Goal: Task Accomplishment & Management: Complete application form

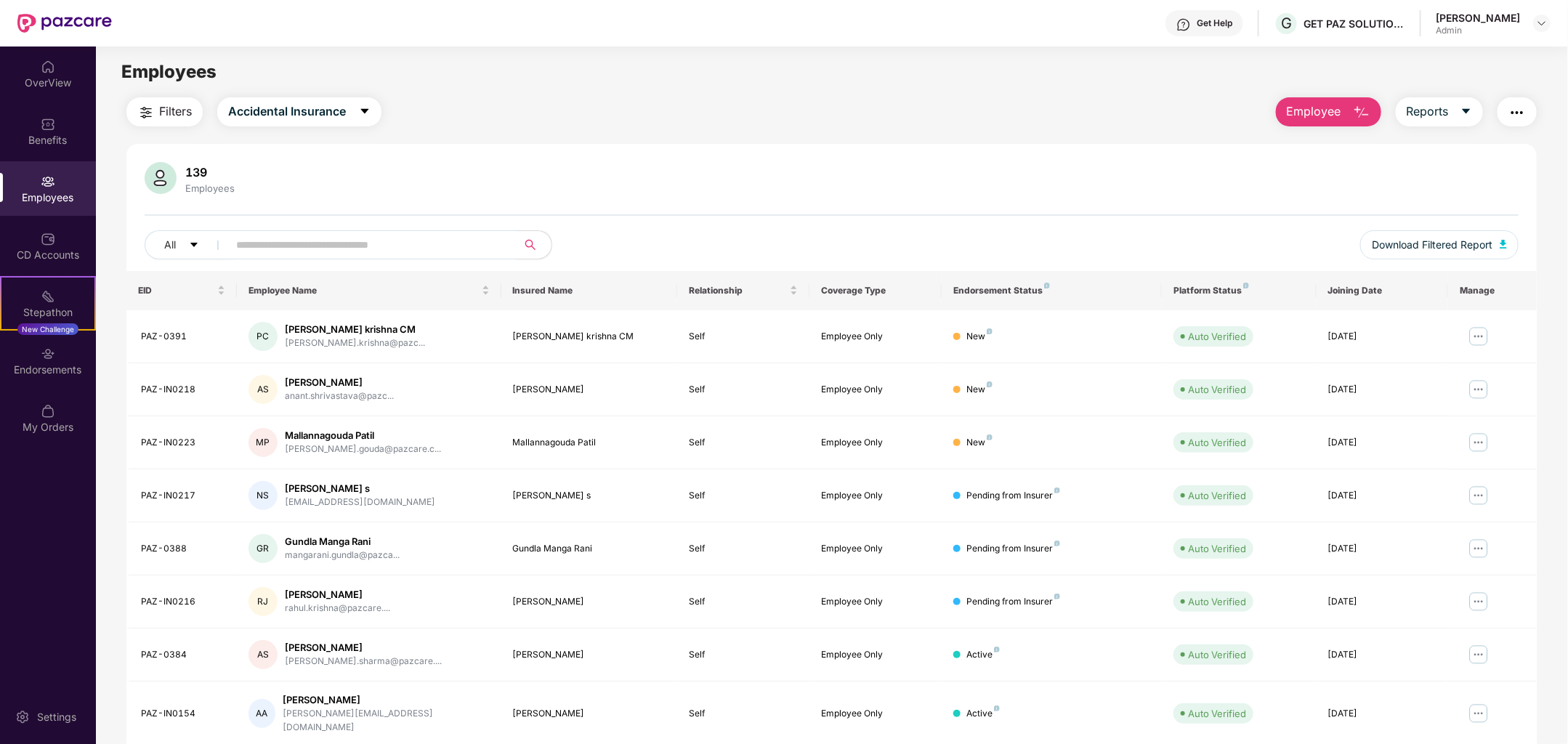
click at [1318, 111] on span "Employee" at bounding box center [1314, 111] width 54 height 18
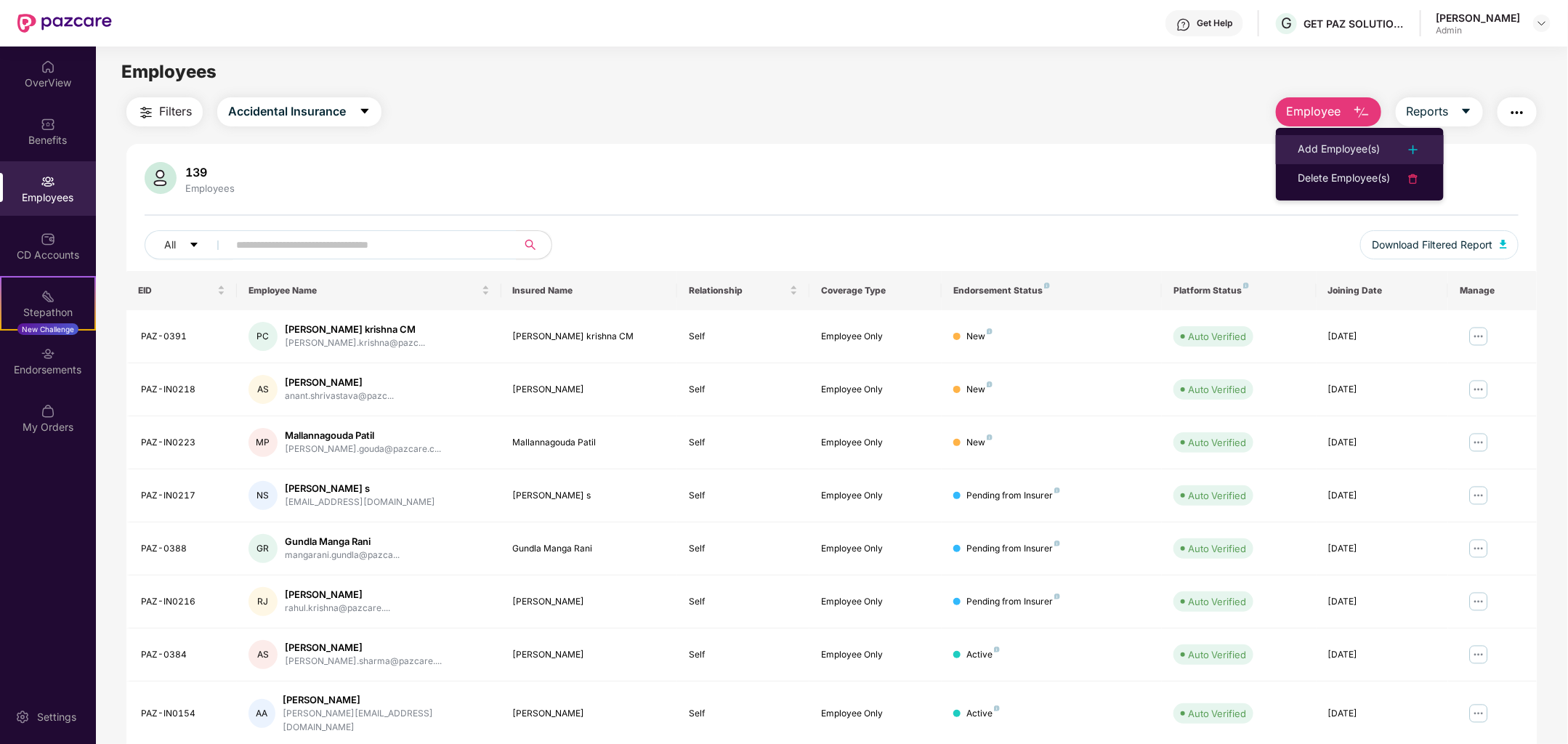
click at [1350, 149] on div "Add Employee(s)" at bounding box center [1339, 150] width 83 height 18
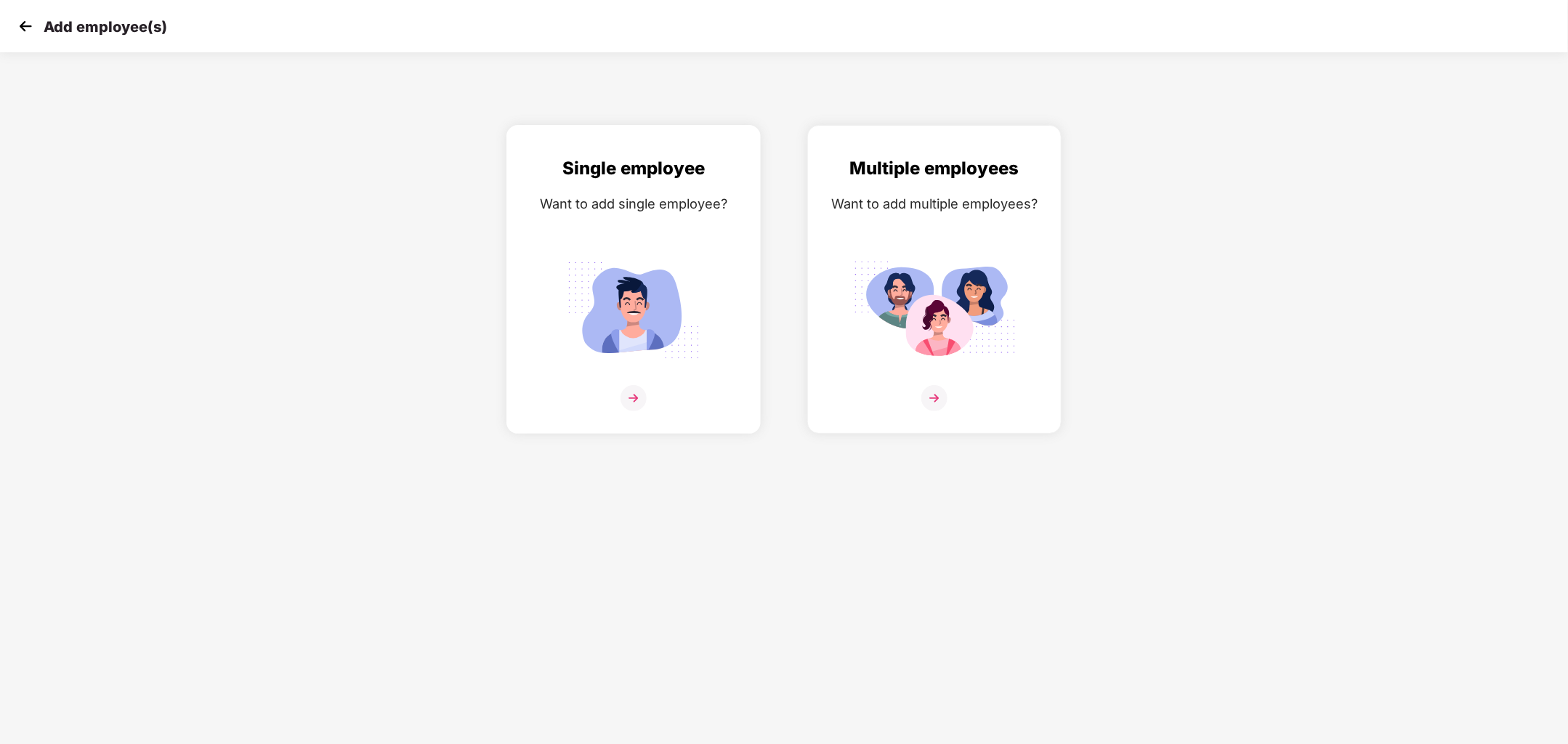
click at [672, 314] on img at bounding box center [633, 310] width 162 height 113
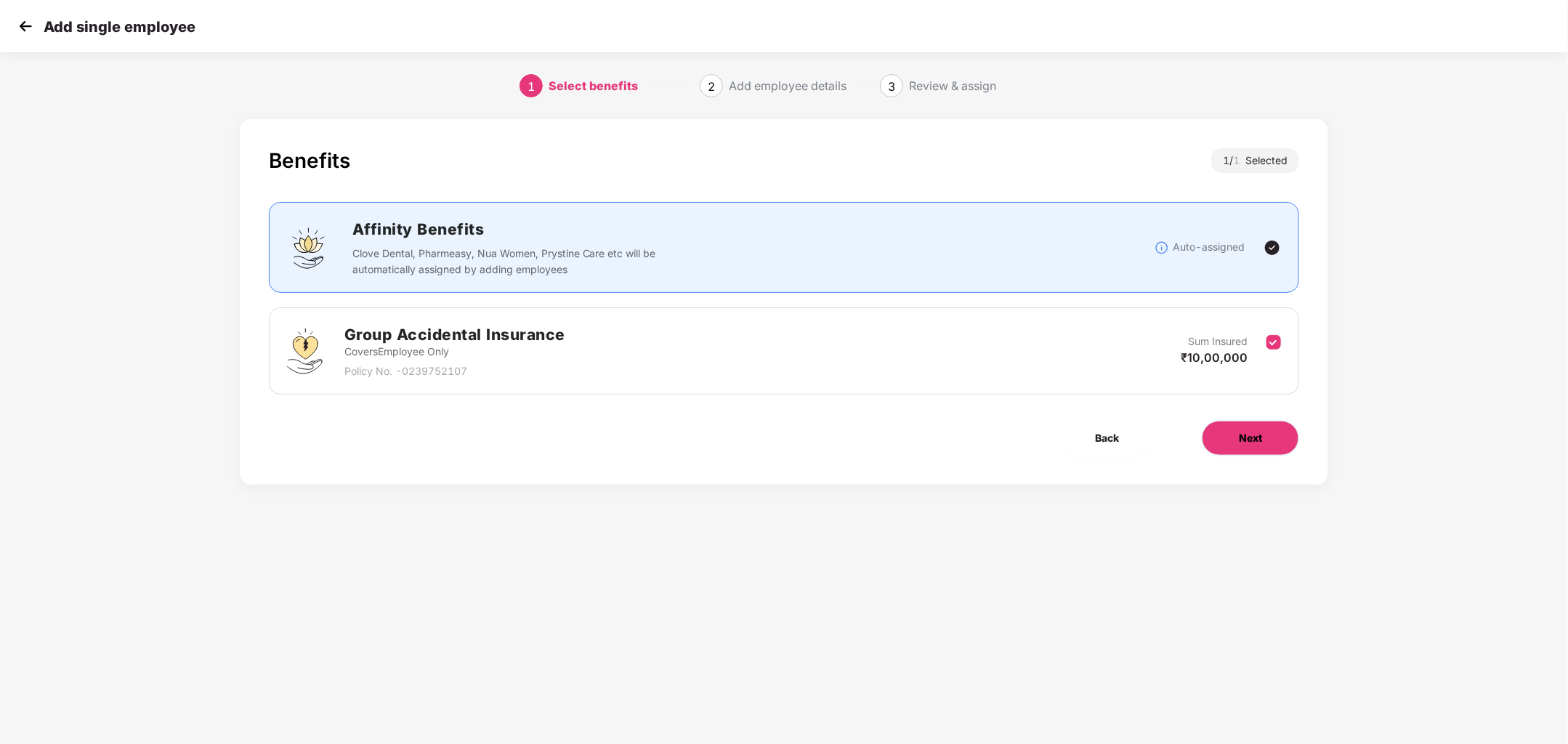
click at [1242, 440] on span "Next" at bounding box center [1250, 438] width 23 height 16
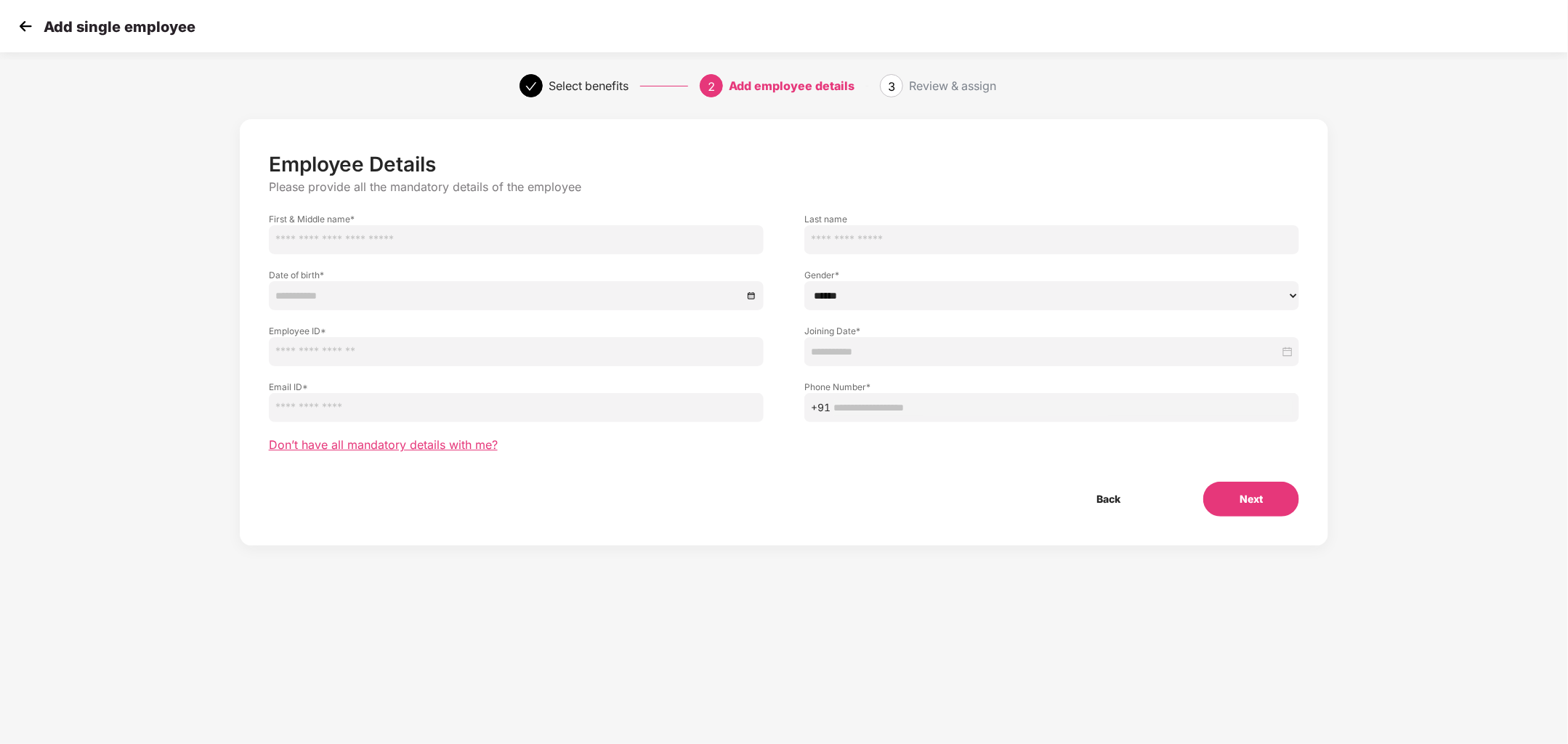
click at [449, 440] on span "Don’t have all mandatory details with me?" at bounding box center [383, 444] width 229 height 15
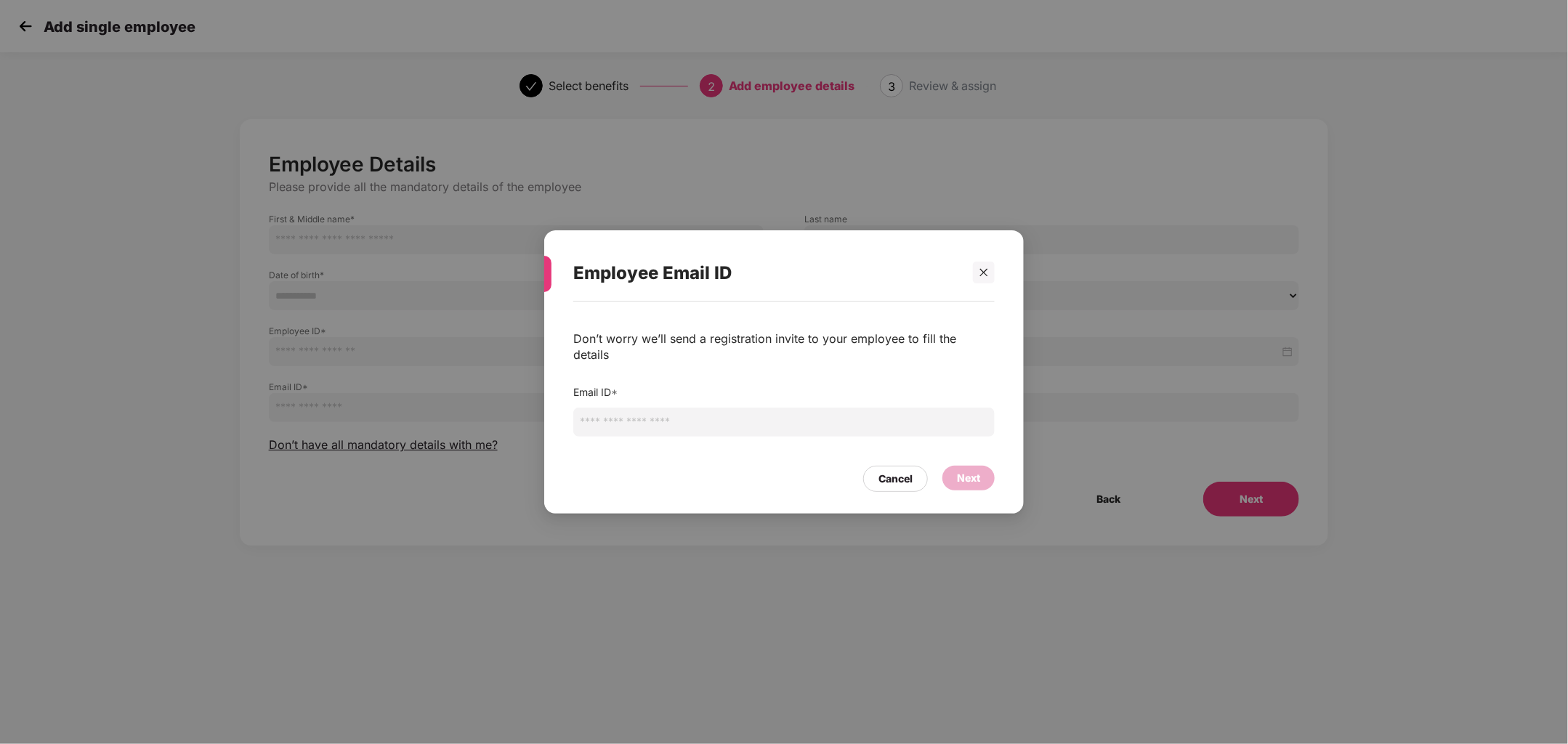
click at [660, 421] on input "email" at bounding box center [784, 421] width 421 height 29
paste input "**********"
type input "**********"
click at [976, 470] on div "Next" at bounding box center [968, 478] width 23 height 16
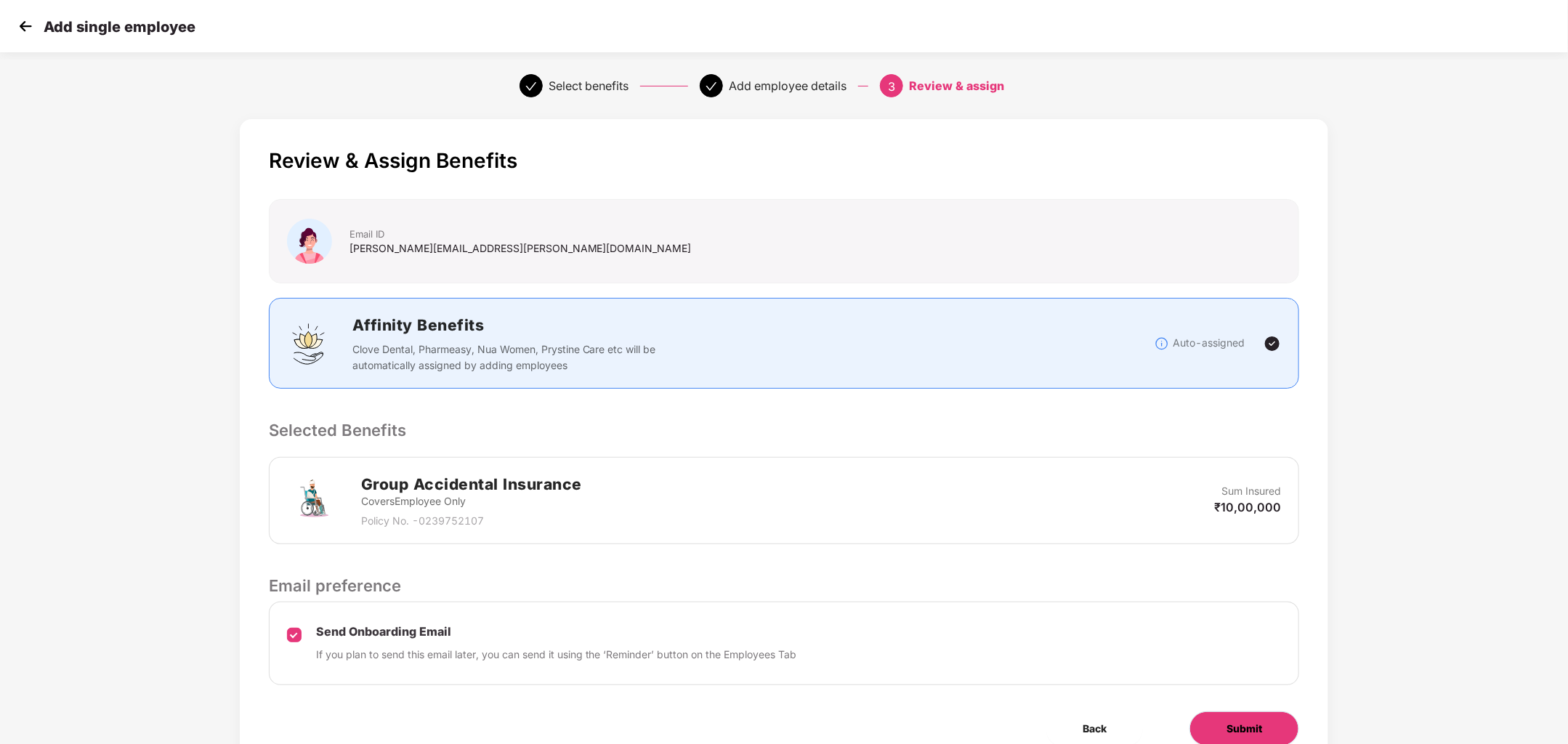
click at [1213, 726] on button "Submit" at bounding box center [1244, 728] width 110 height 35
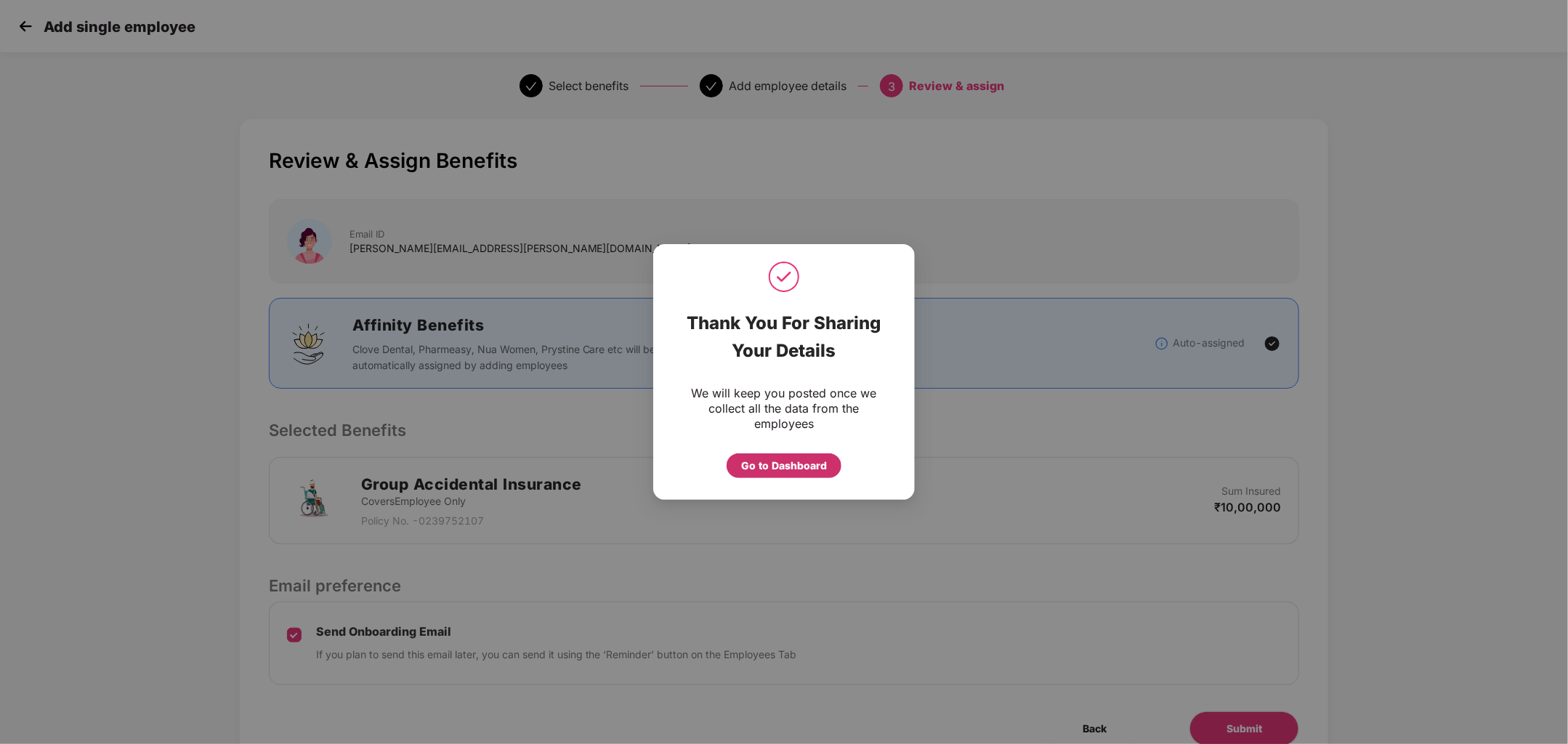
click at [773, 469] on div "Go to Dashboard" at bounding box center [784, 465] width 86 height 16
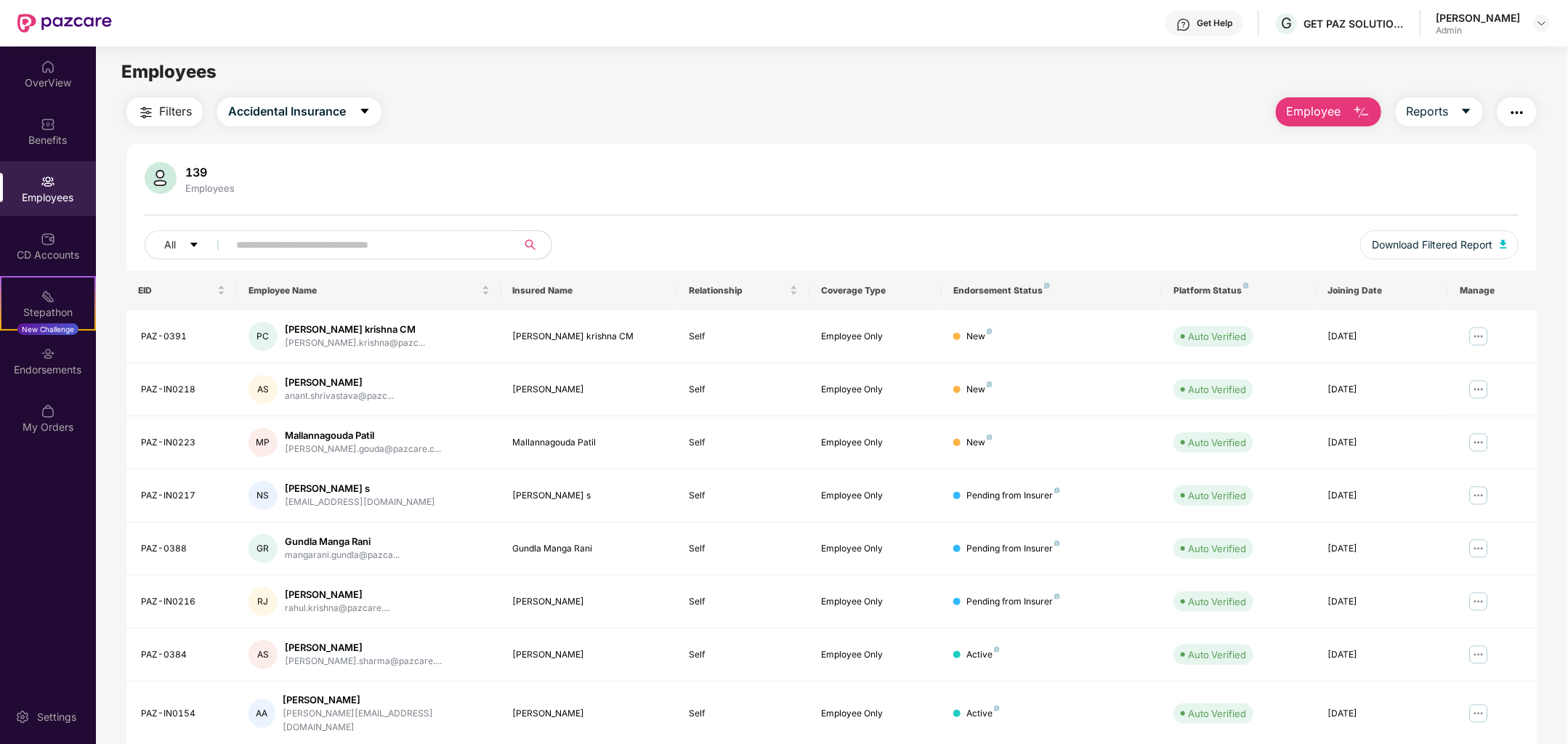
click at [1320, 113] on span "Employee" at bounding box center [1314, 111] width 54 height 18
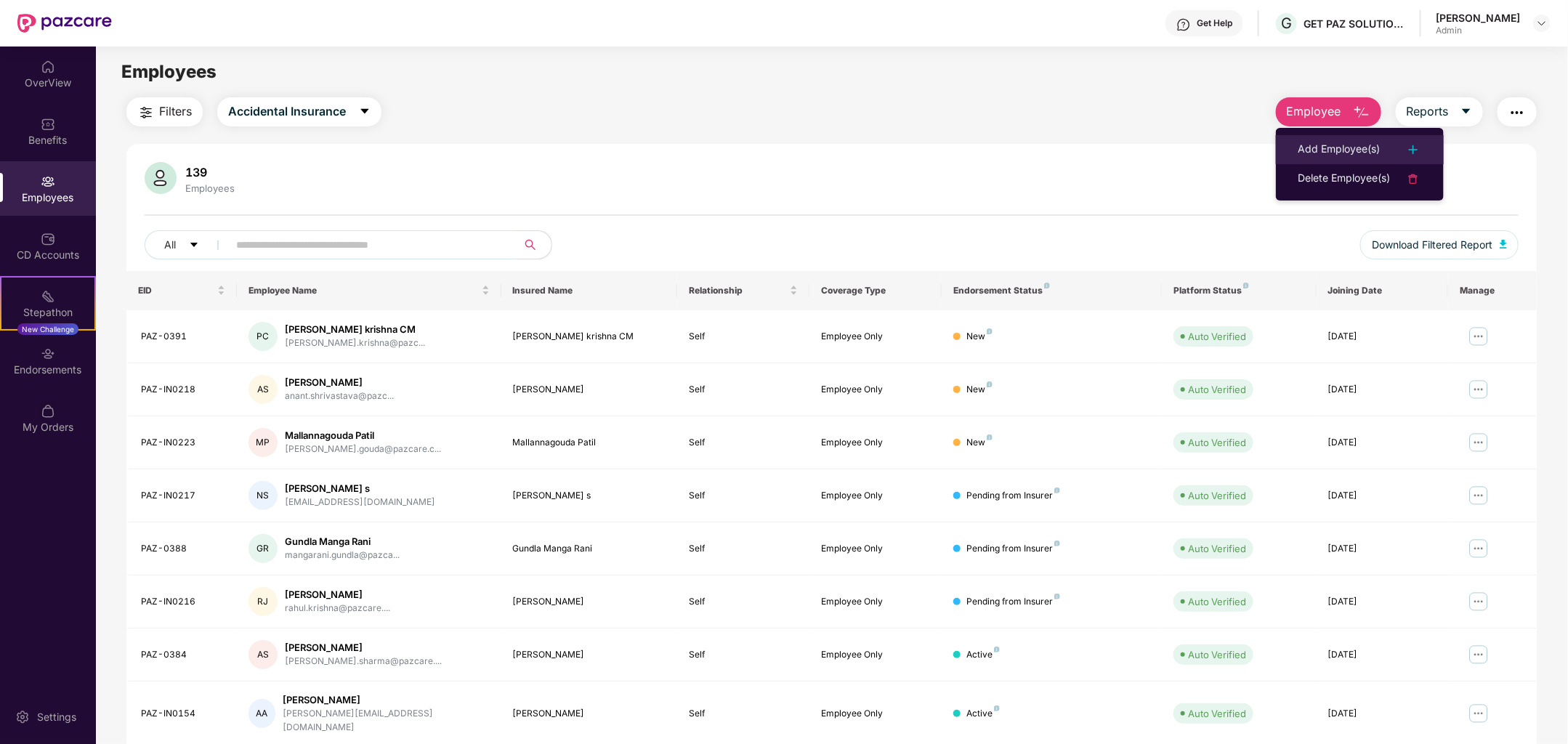
click at [1317, 154] on div "Add Employee(s)" at bounding box center [1339, 150] width 83 height 18
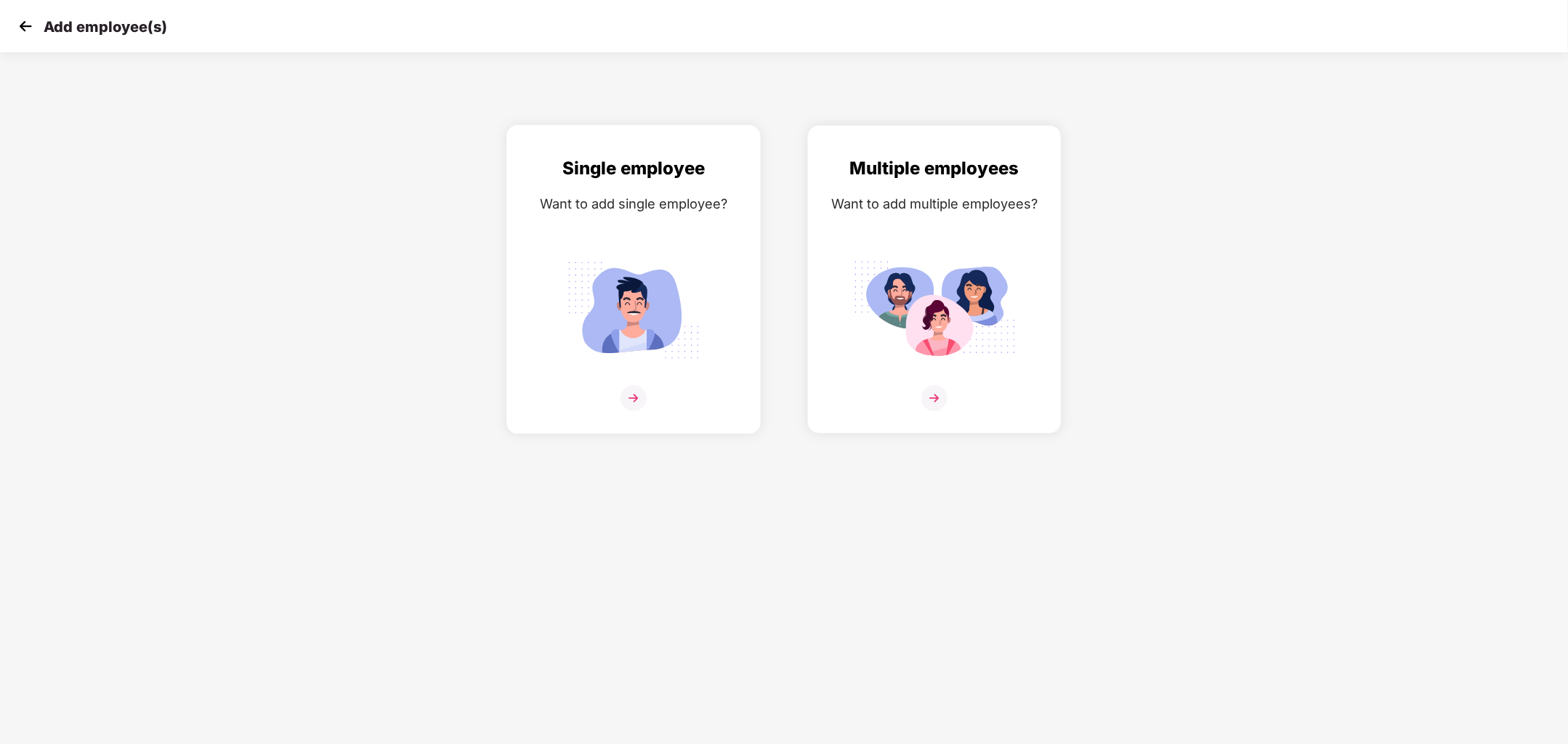
click at [647, 396] on div at bounding box center [633, 407] width 224 height 44
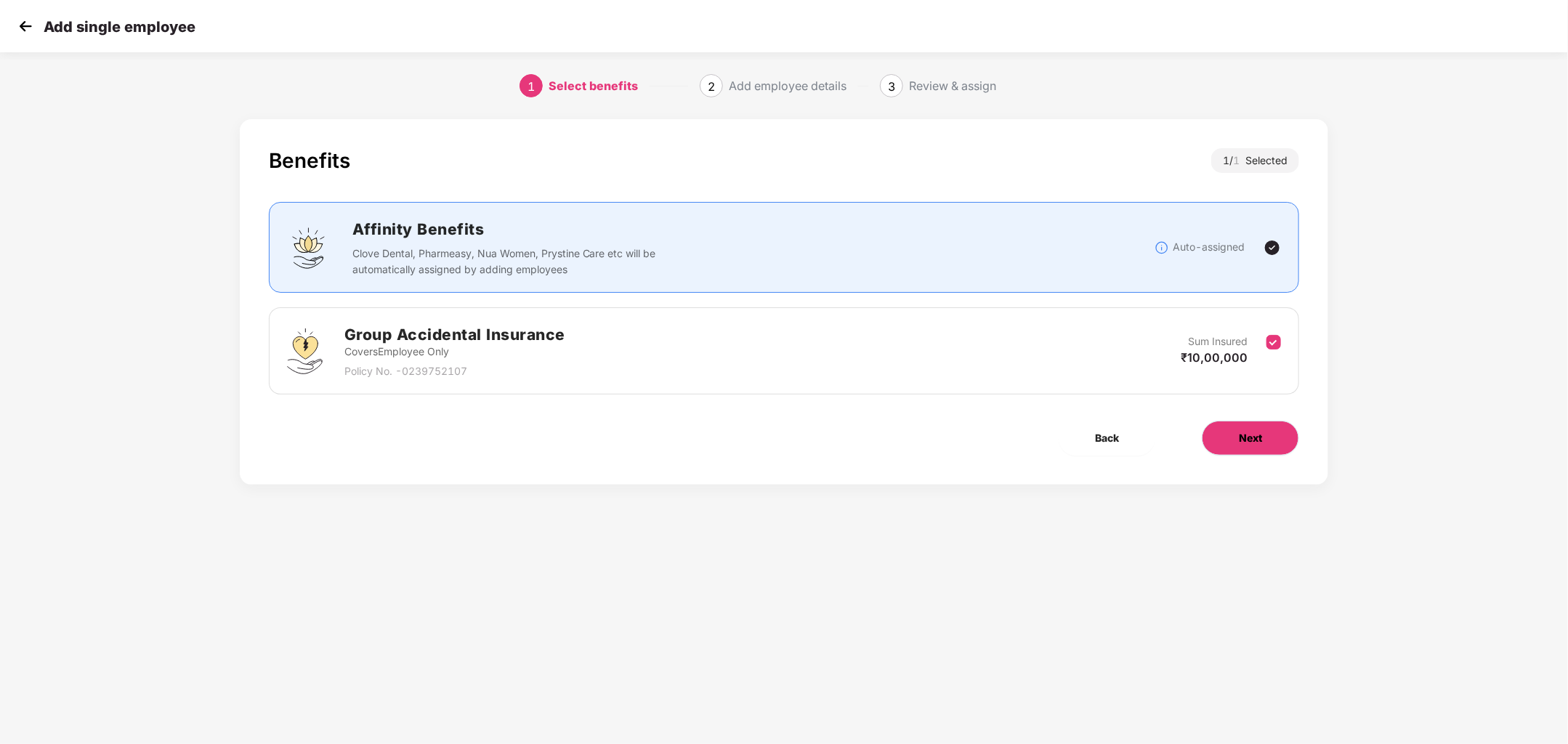
click at [1255, 436] on span "Next" at bounding box center [1250, 438] width 23 height 16
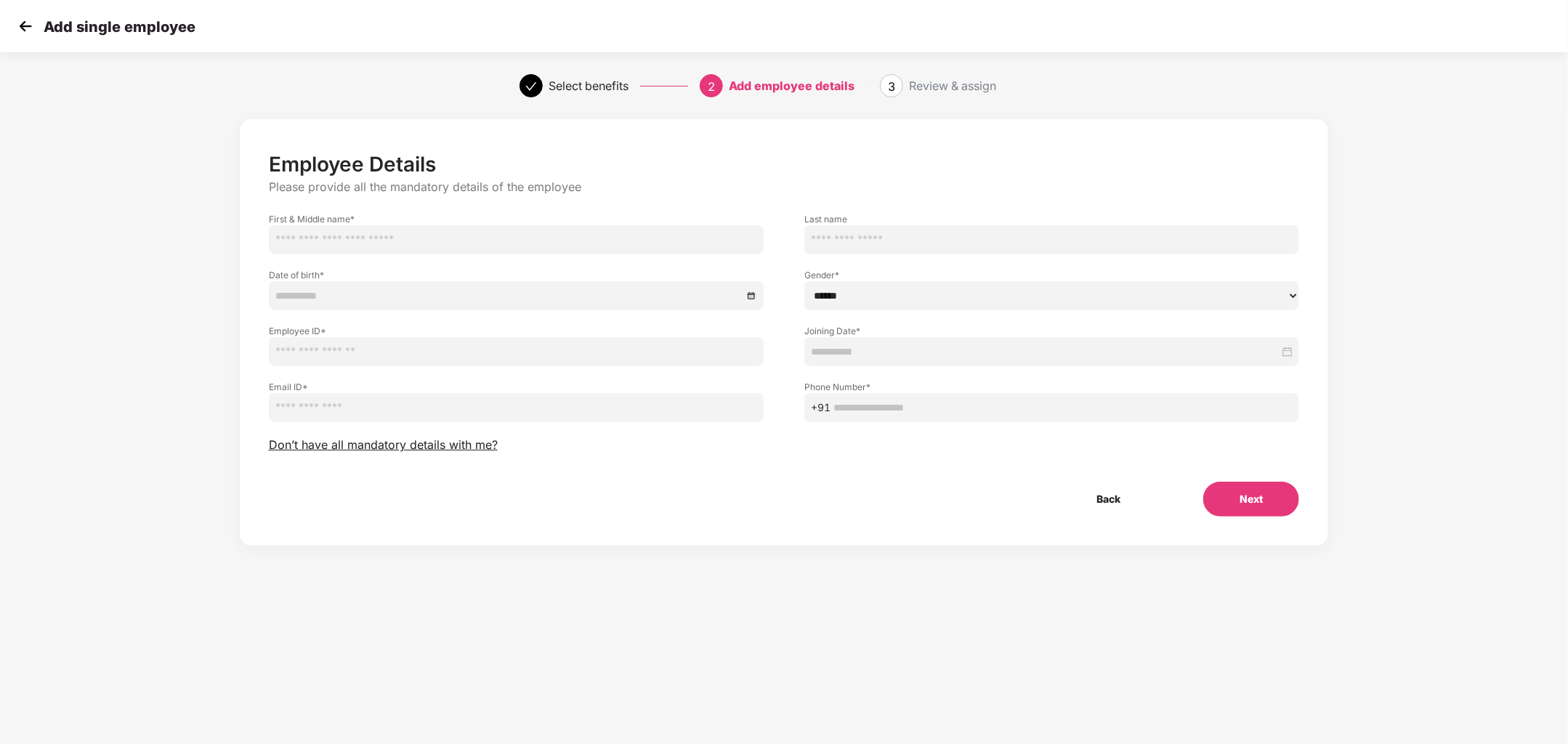
click at [467, 432] on div "Employee Details Please provide all the mandatory details of the employee First…" at bounding box center [784, 334] width 1032 height 365
click at [465, 447] on span "Don’t have all mandatory details with me?" at bounding box center [383, 444] width 229 height 15
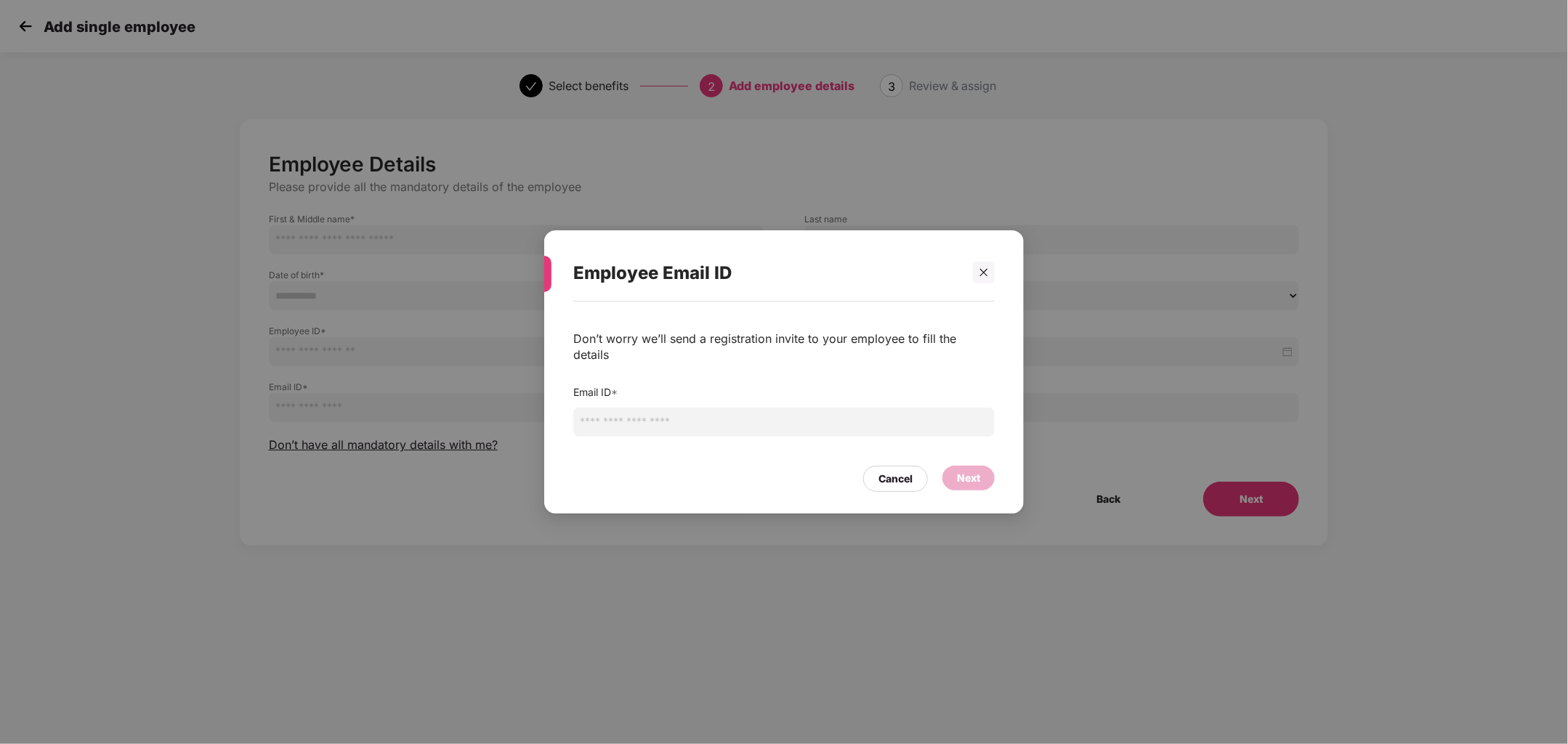
click at [636, 421] on input "email" at bounding box center [784, 421] width 421 height 29
paste input "**********"
type input "**********"
click at [960, 475] on div "Next" at bounding box center [968, 478] width 23 height 16
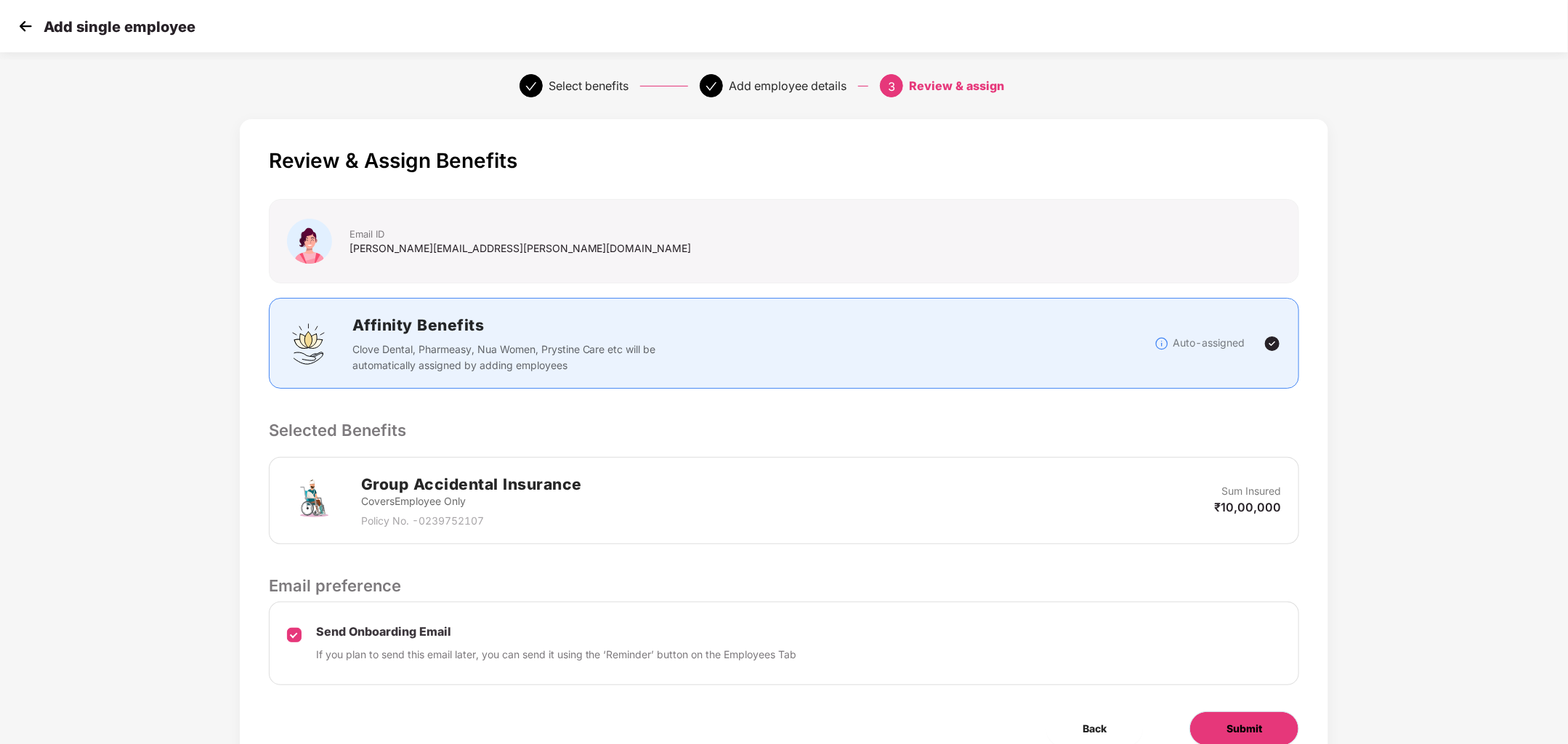
click at [1219, 725] on button "Submit" at bounding box center [1244, 728] width 110 height 35
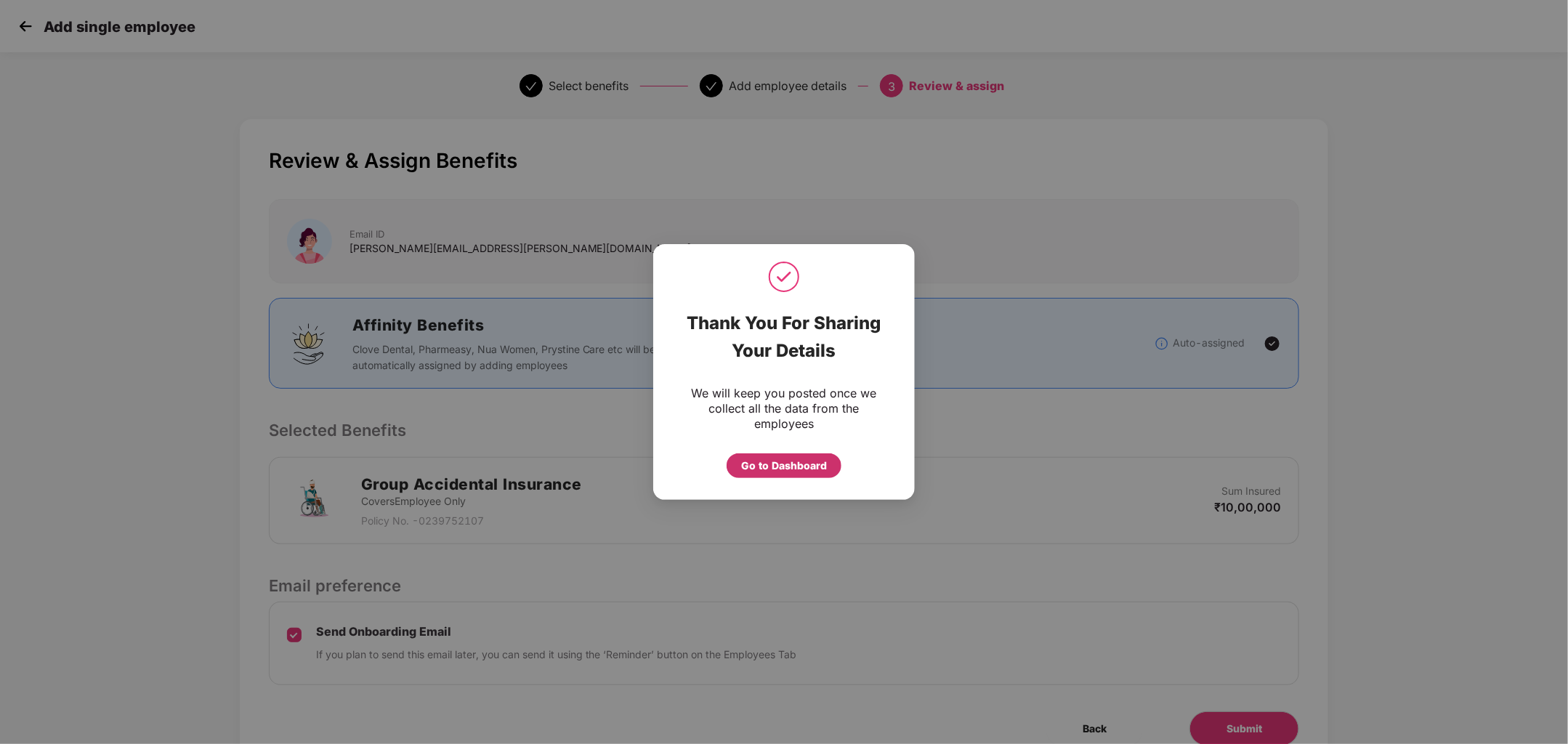
click at [786, 465] on div "Go to Dashboard" at bounding box center [784, 465] width 86 height 16
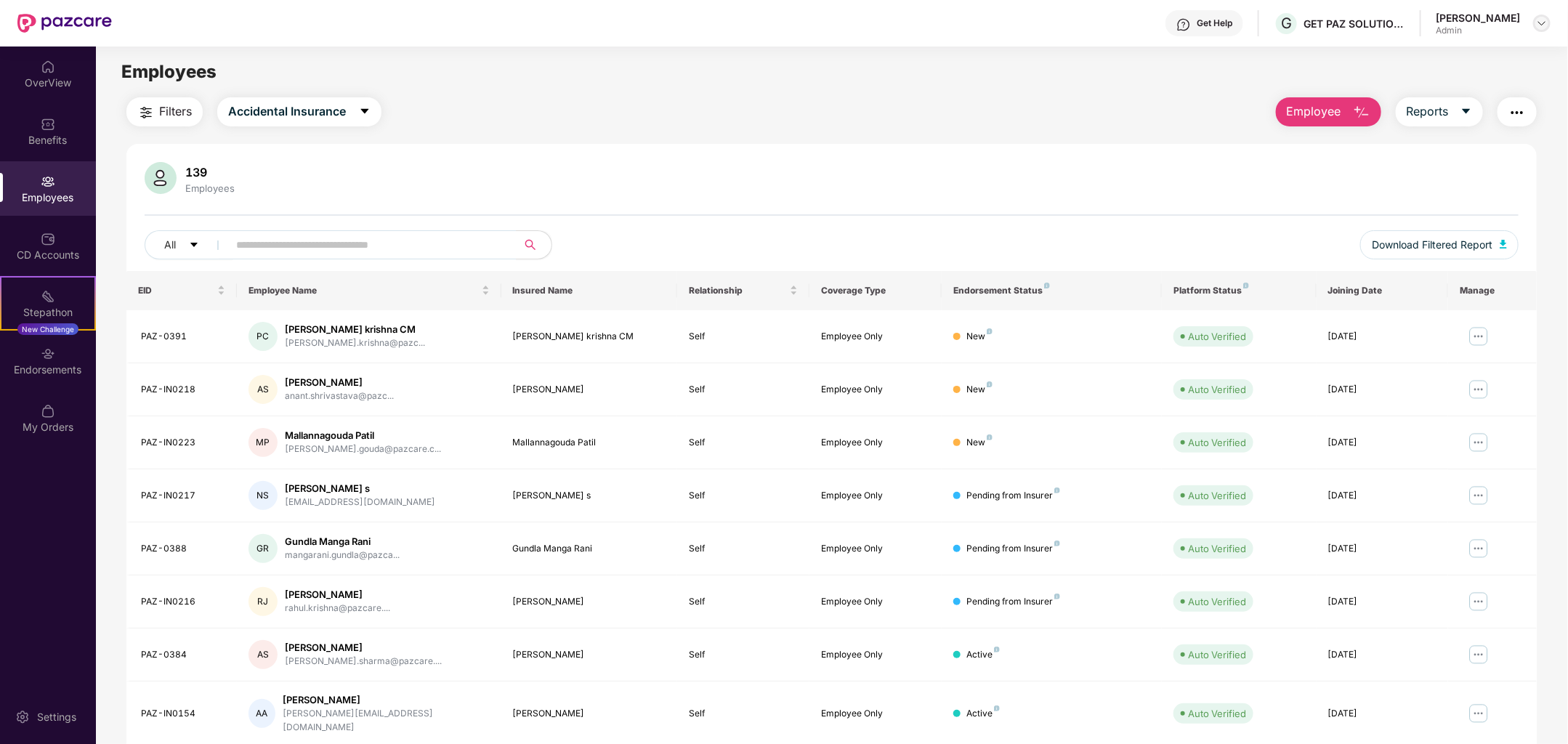
click at [1535, 23] on div at bounding box center [1543, 24] width 18 height 18
click at [1432, 82] on div "Switch Company" at bounding box center [1474, 85] width 189 height 28
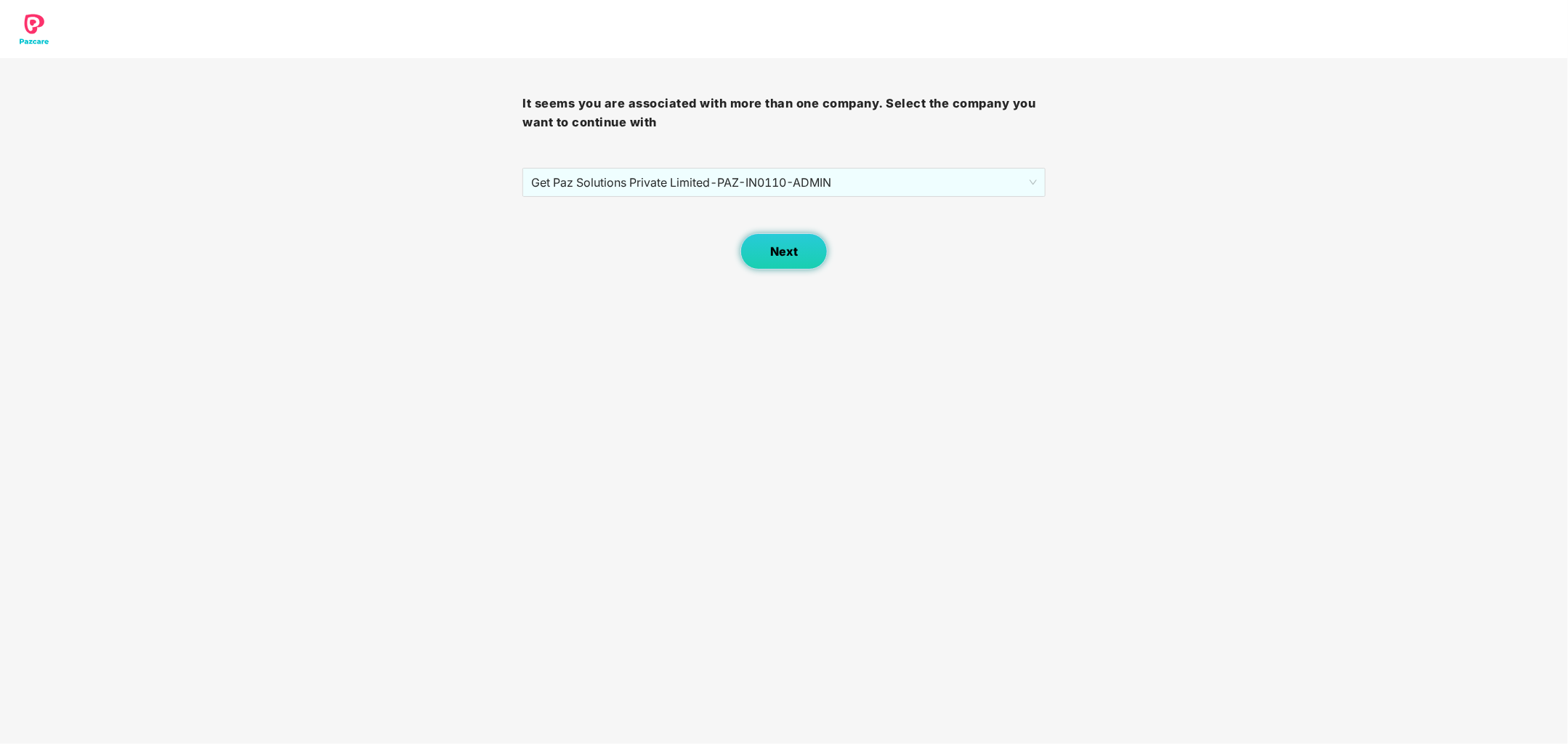
click at [790, 236] on button "Next" at bounding box center [783, 251] width 87 height 36
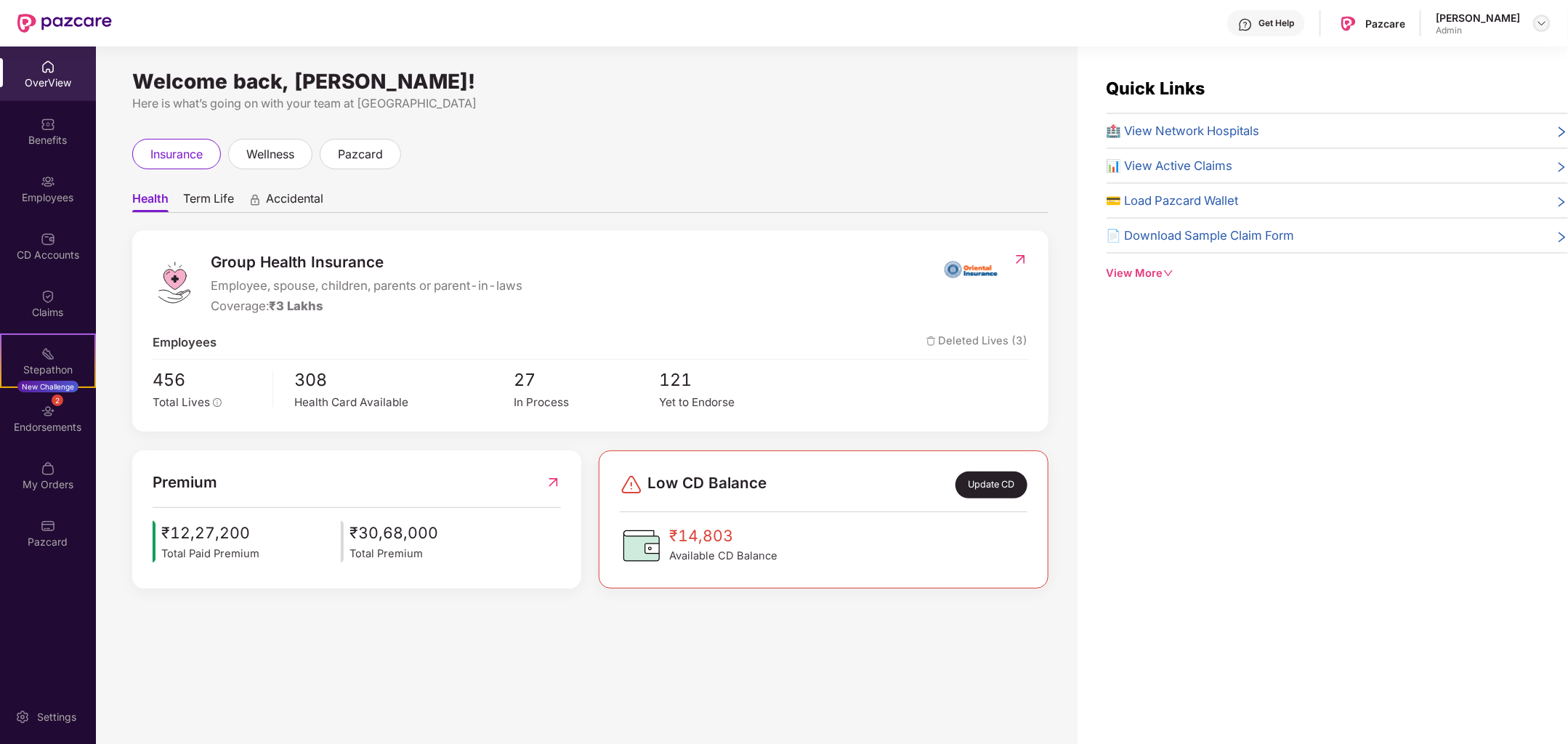
click at [1541, 25] on img at bounding box center [1542, 23] width 11 height 11
click at [1471, 82] on div "Switch Company" at bounding box center [1474, 85] width 189 height 28
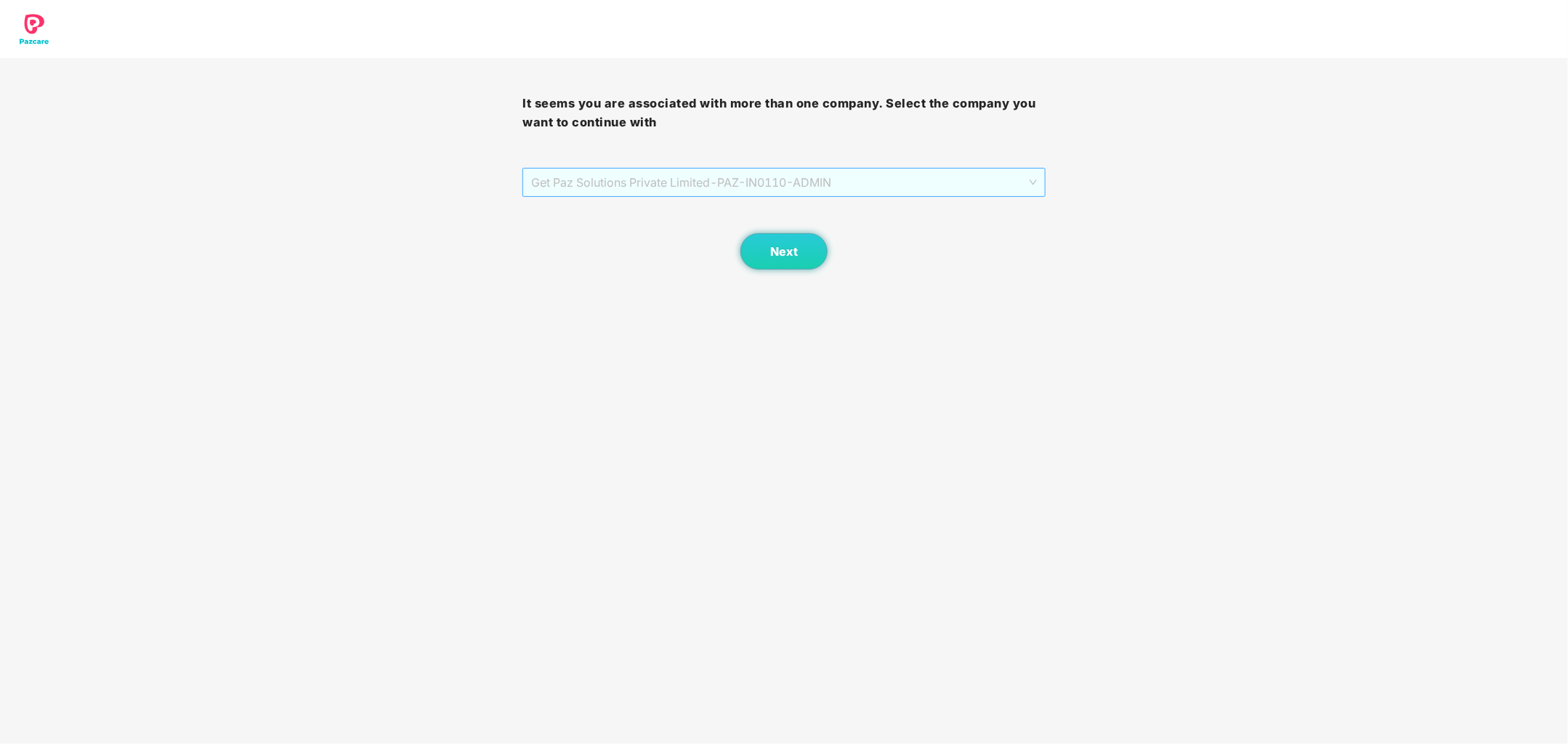
click at [852, 179] on span "Get Paz Solutions Private Limited - PAZ-IN0110 - ADMIN" at bounding box center [783, 182] width 505 height 27
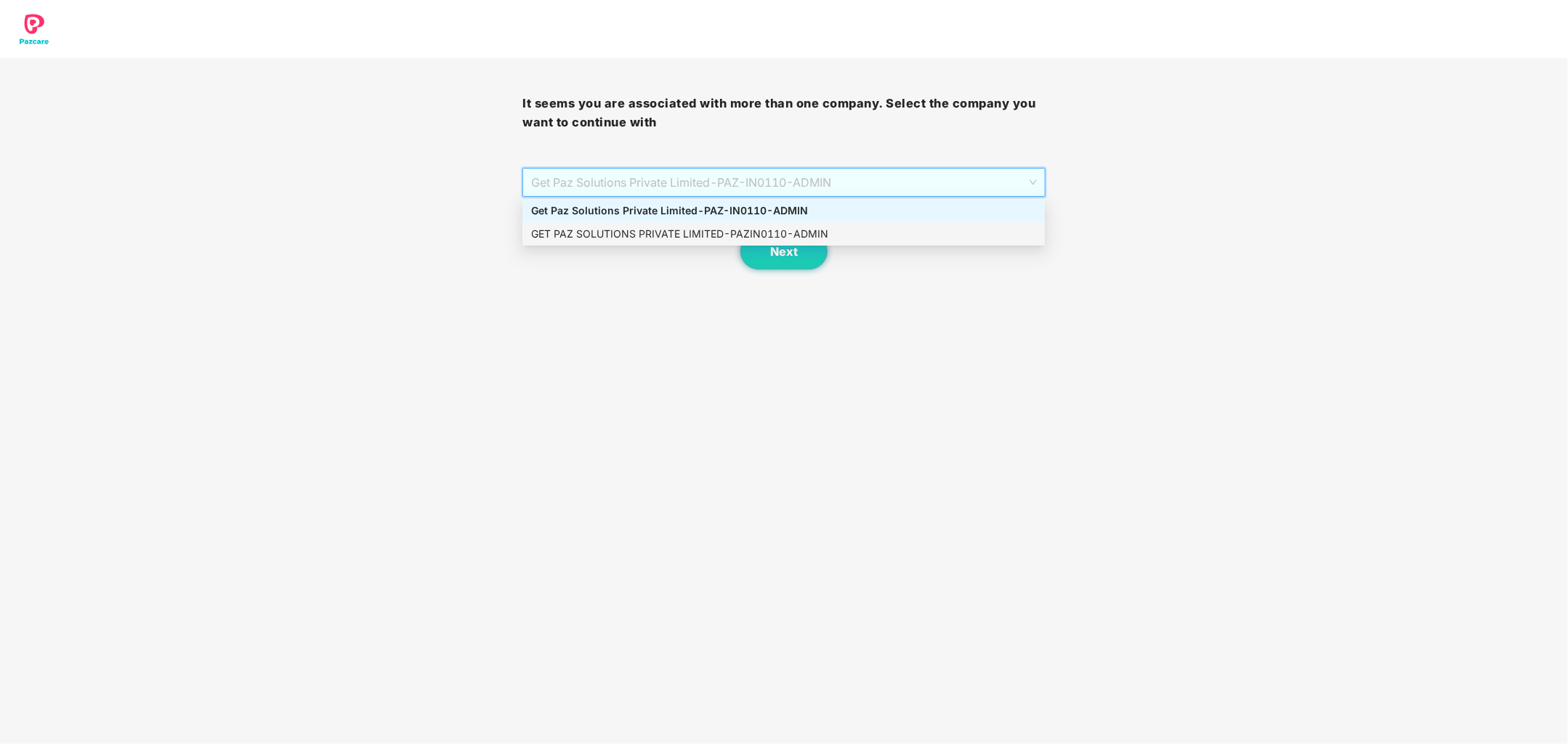
click at [822, 232] on div "GET PAZ SOLUTIONS PRIVATE LIMITED - PAZIN0110 - ADMIN" at bounding box center [783, 233] width 505 height 16
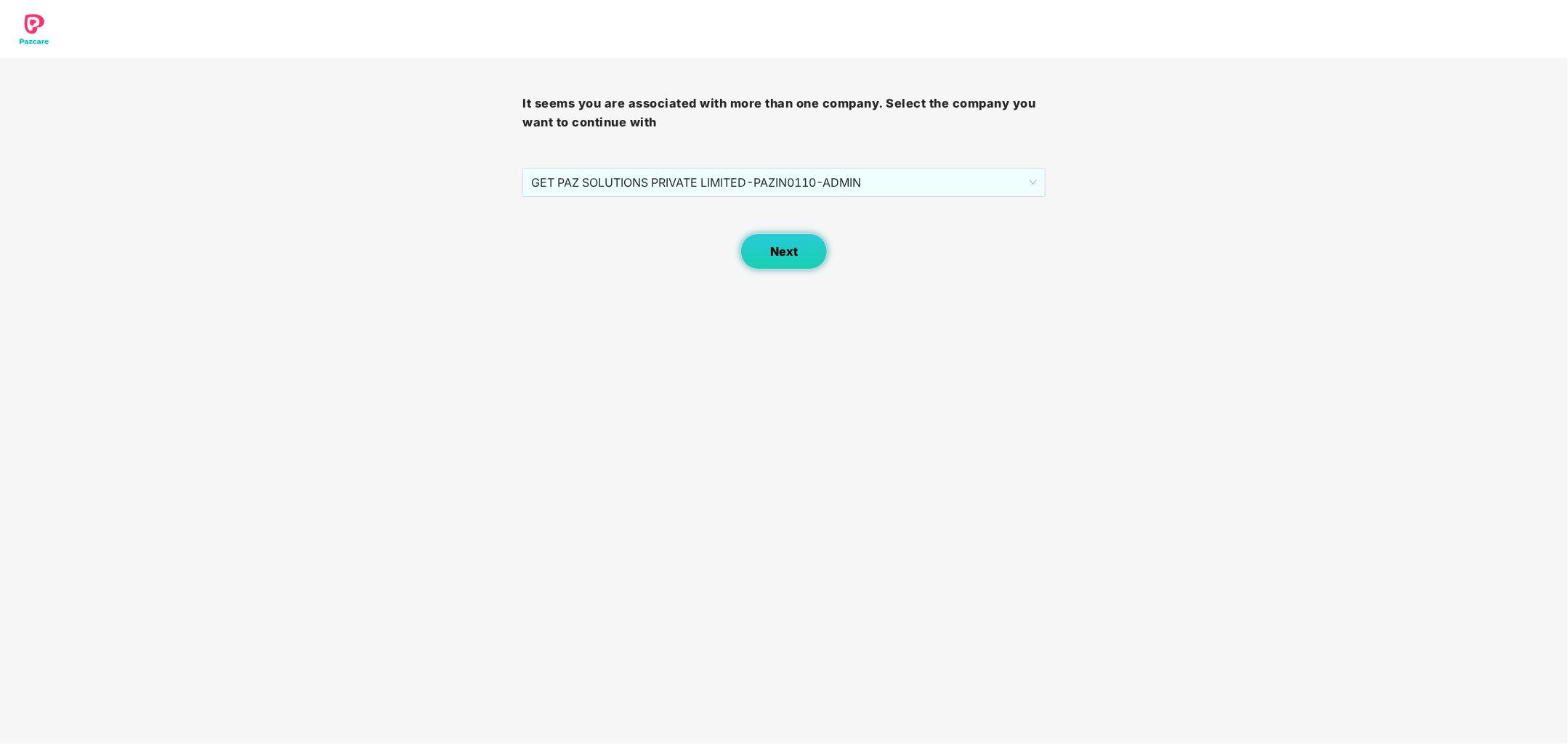
click at [792, 254] on span "Next" at bounding box center [783, 252] width 27 height 14
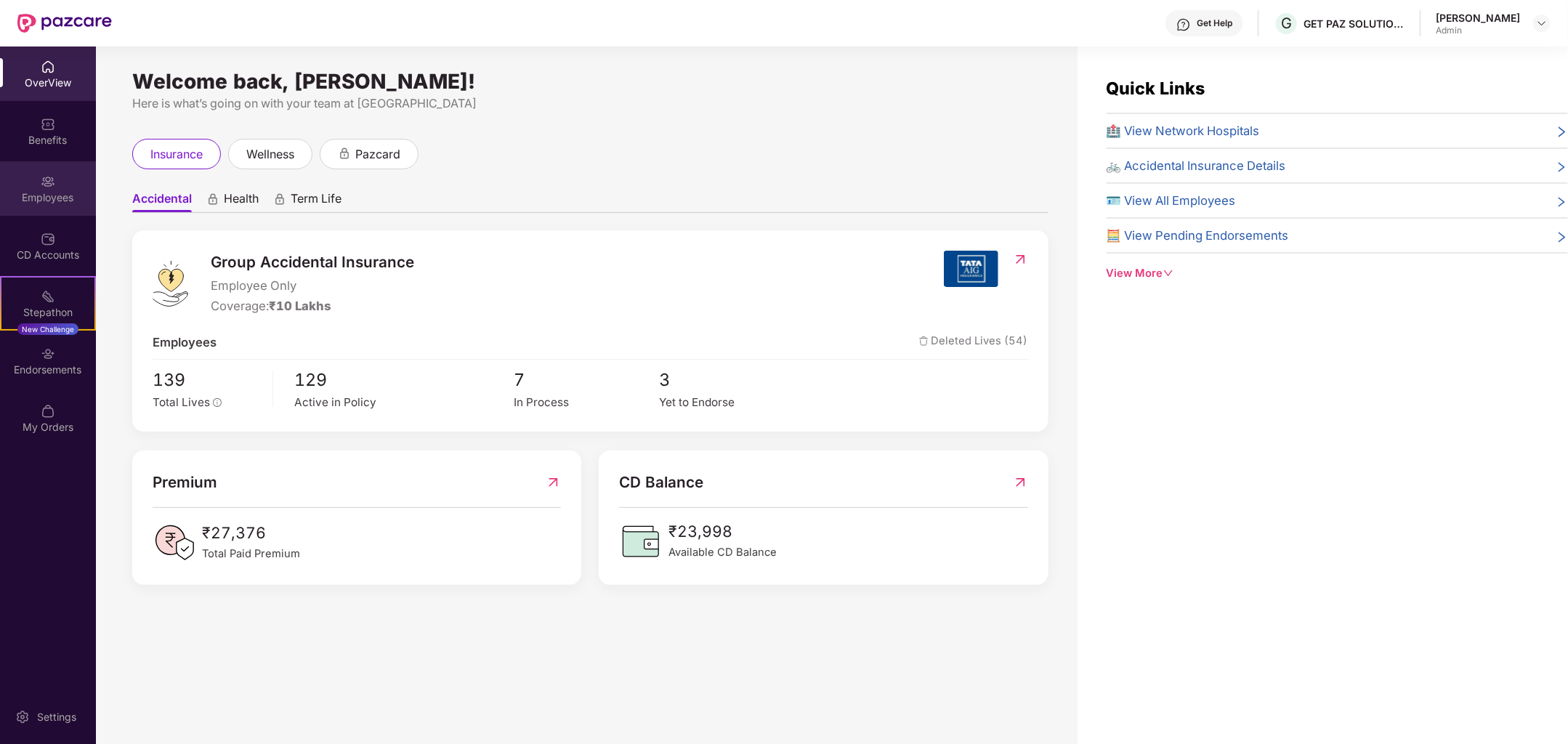
click at [52, 203] on div "Employees" at bounding box center [47, 197] width 96 height 15
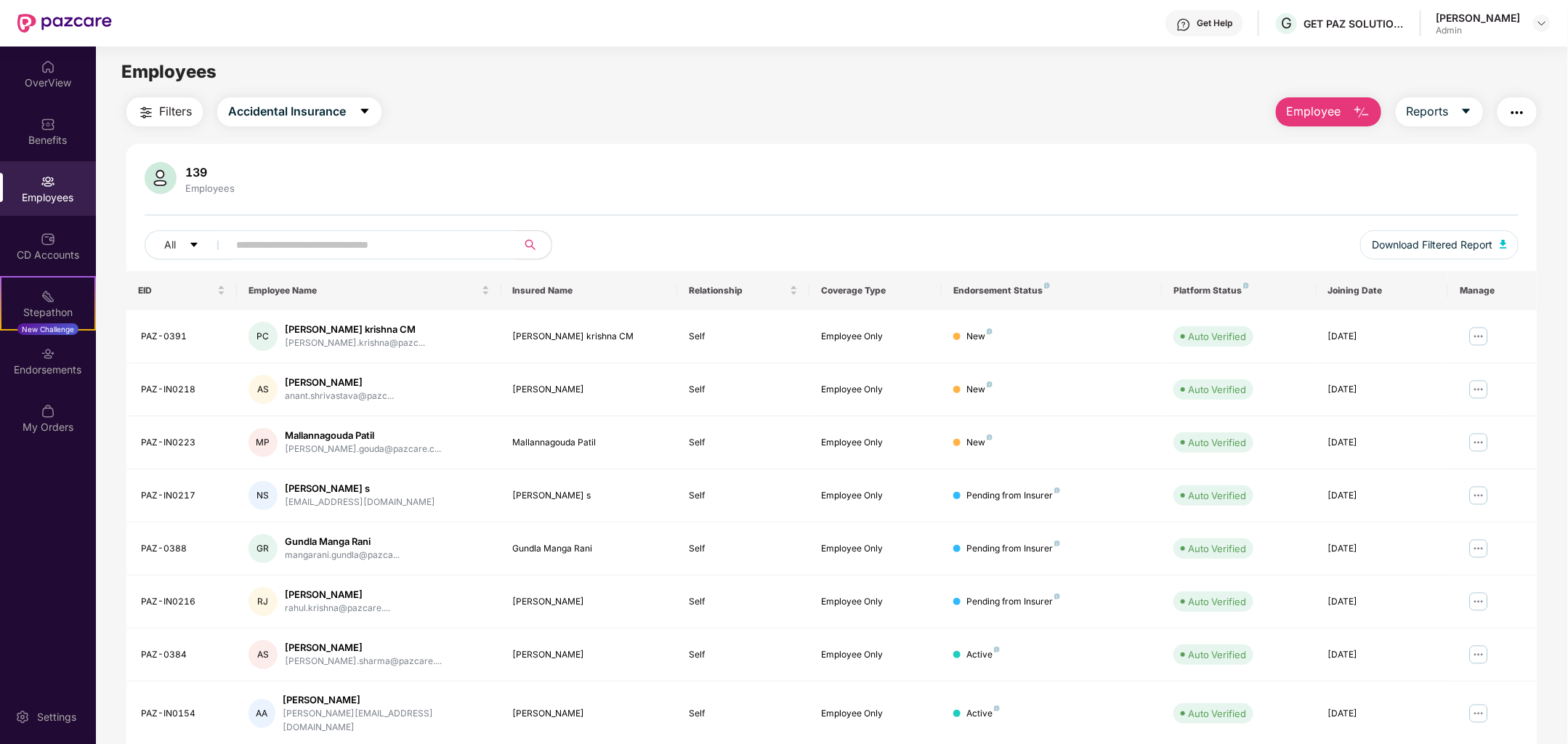
click at [1349, 111] on button "Employee" at bounding box center [1329, 111] width 105 height 29
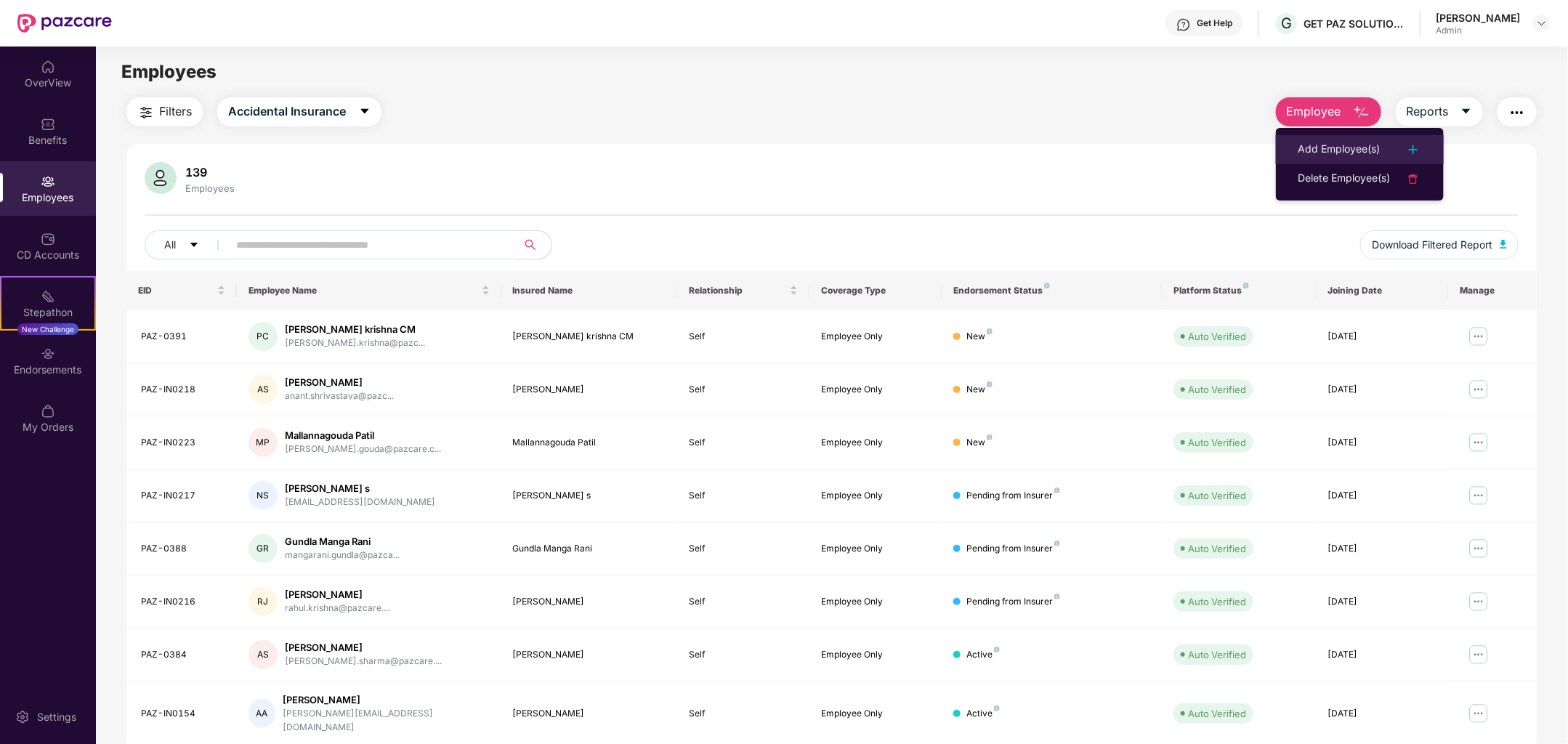
click at [1370, 156] on div "Add Employee(s)" at bounding box center [1339, 150] width 83 height 18
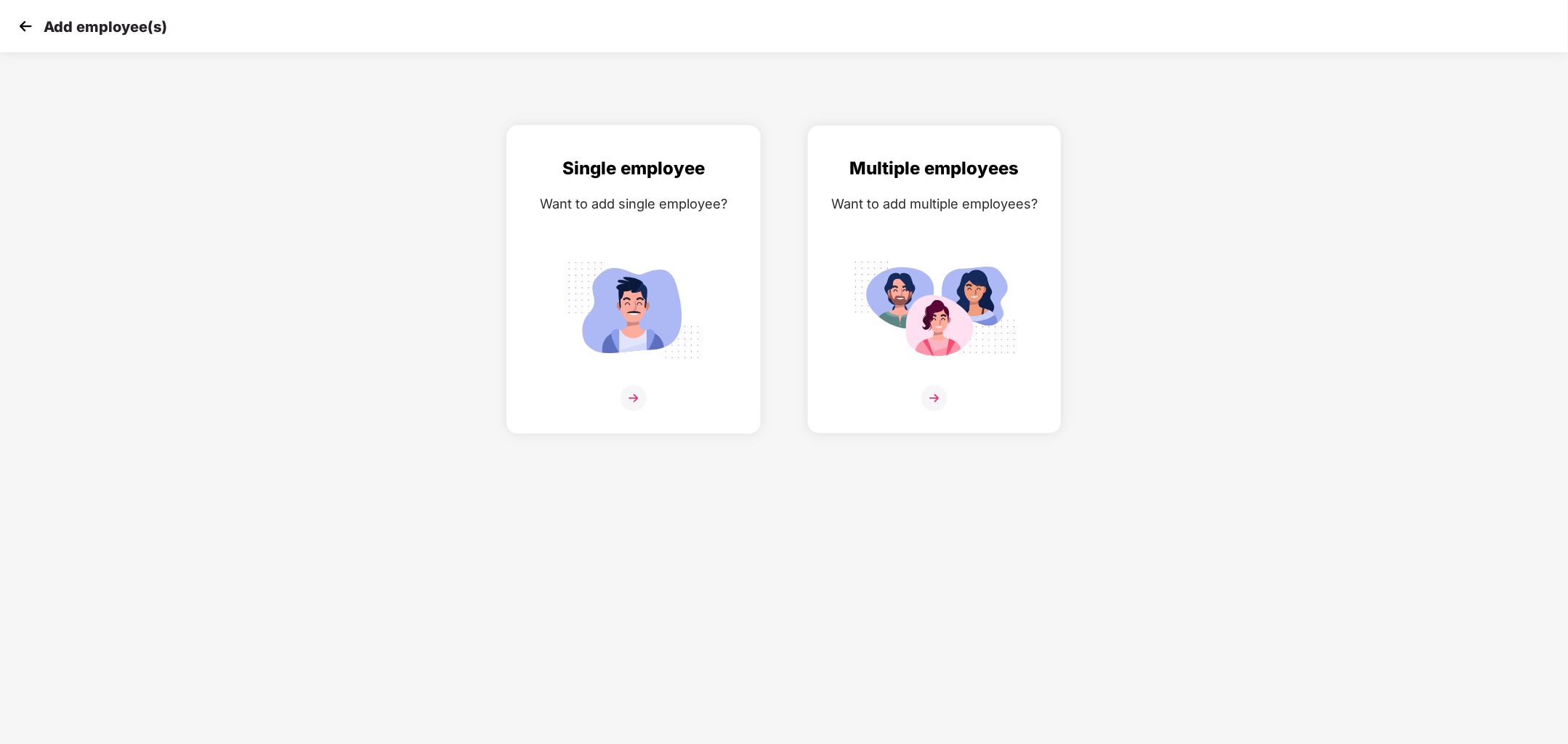
click at [640, 335] on img at bounding box center [633, 310] width 162 height 113
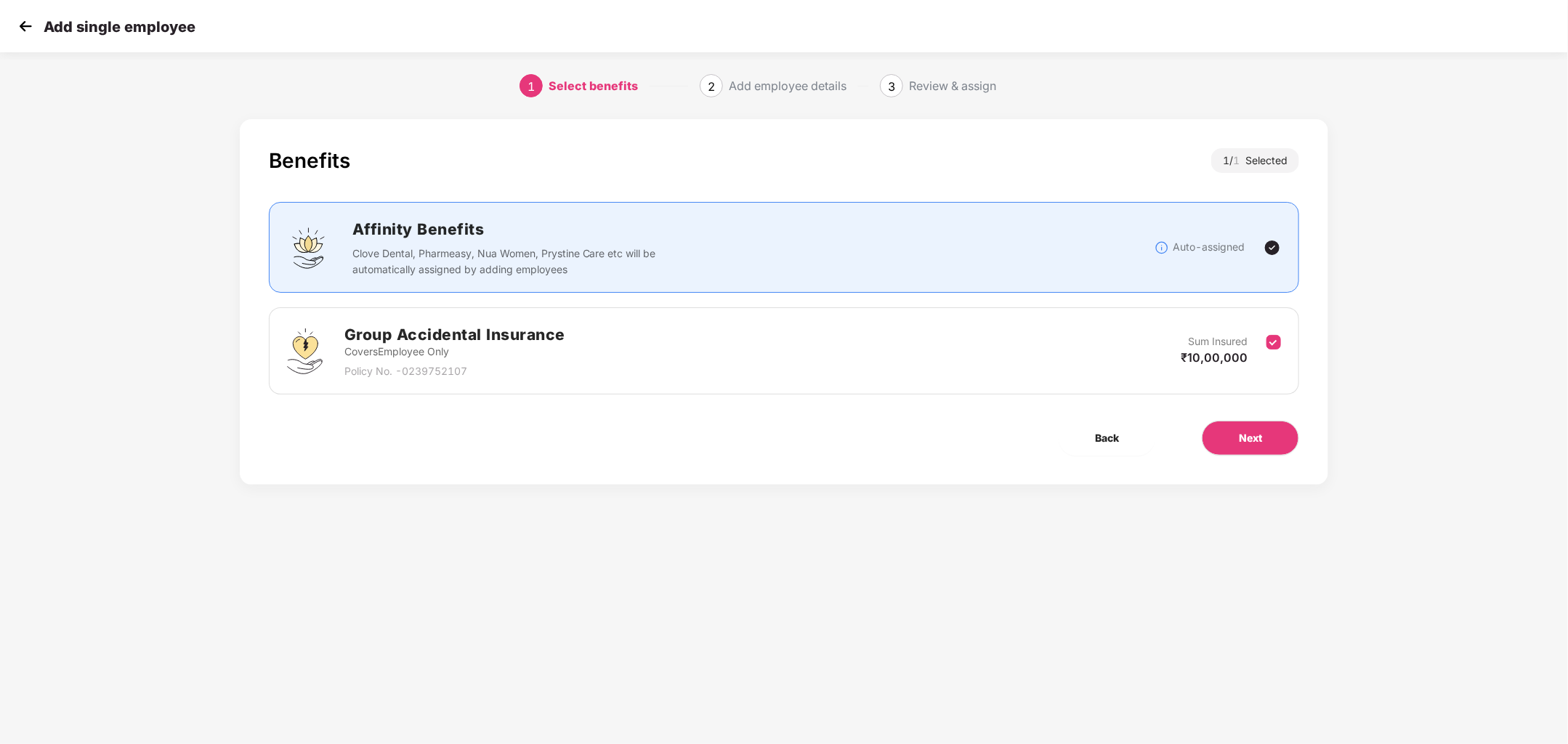
click at [25, 25] on img at bounding box center [25, 25] width 22 height 22
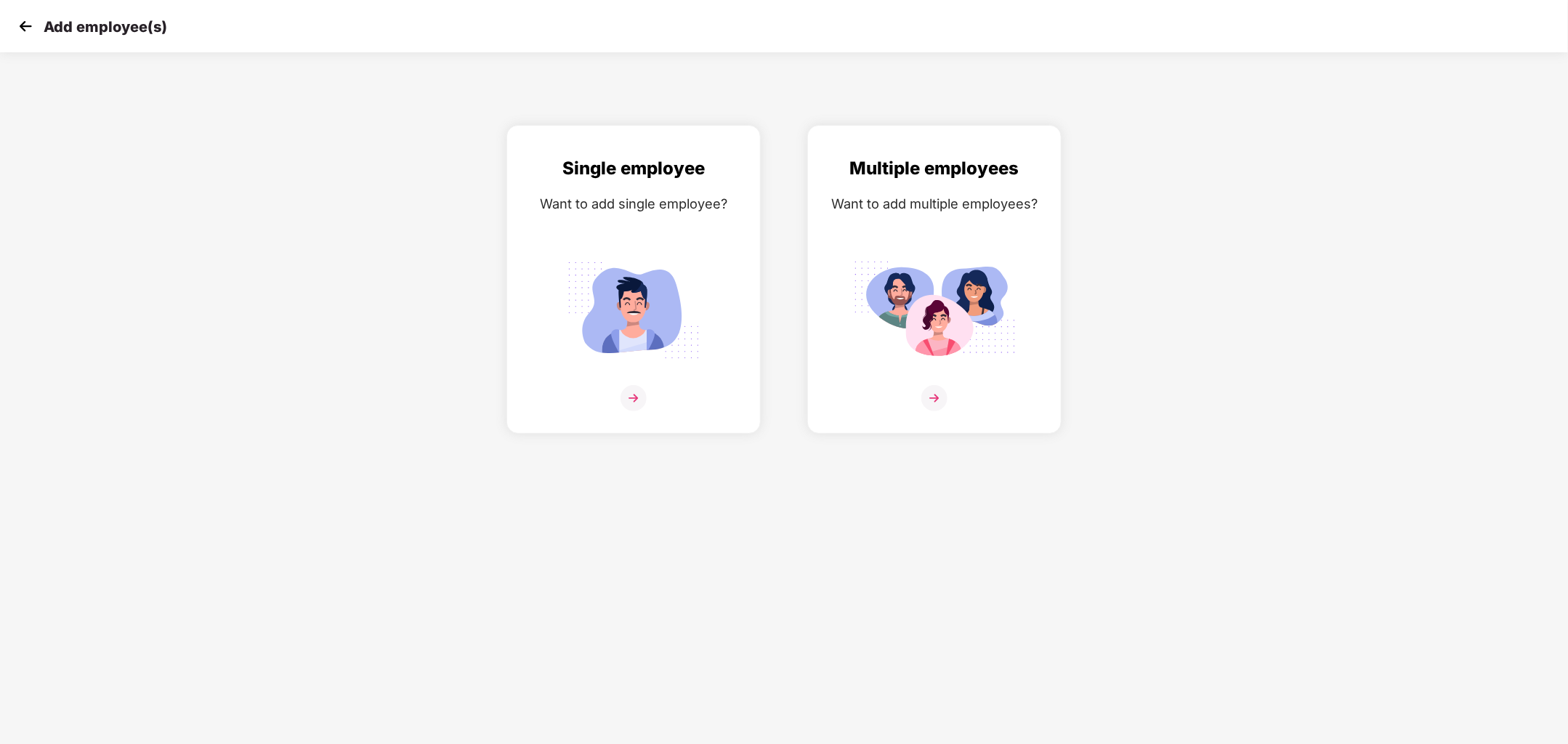
click at [32, 25] on img at bounding box center [25, 25] width 22 height 22
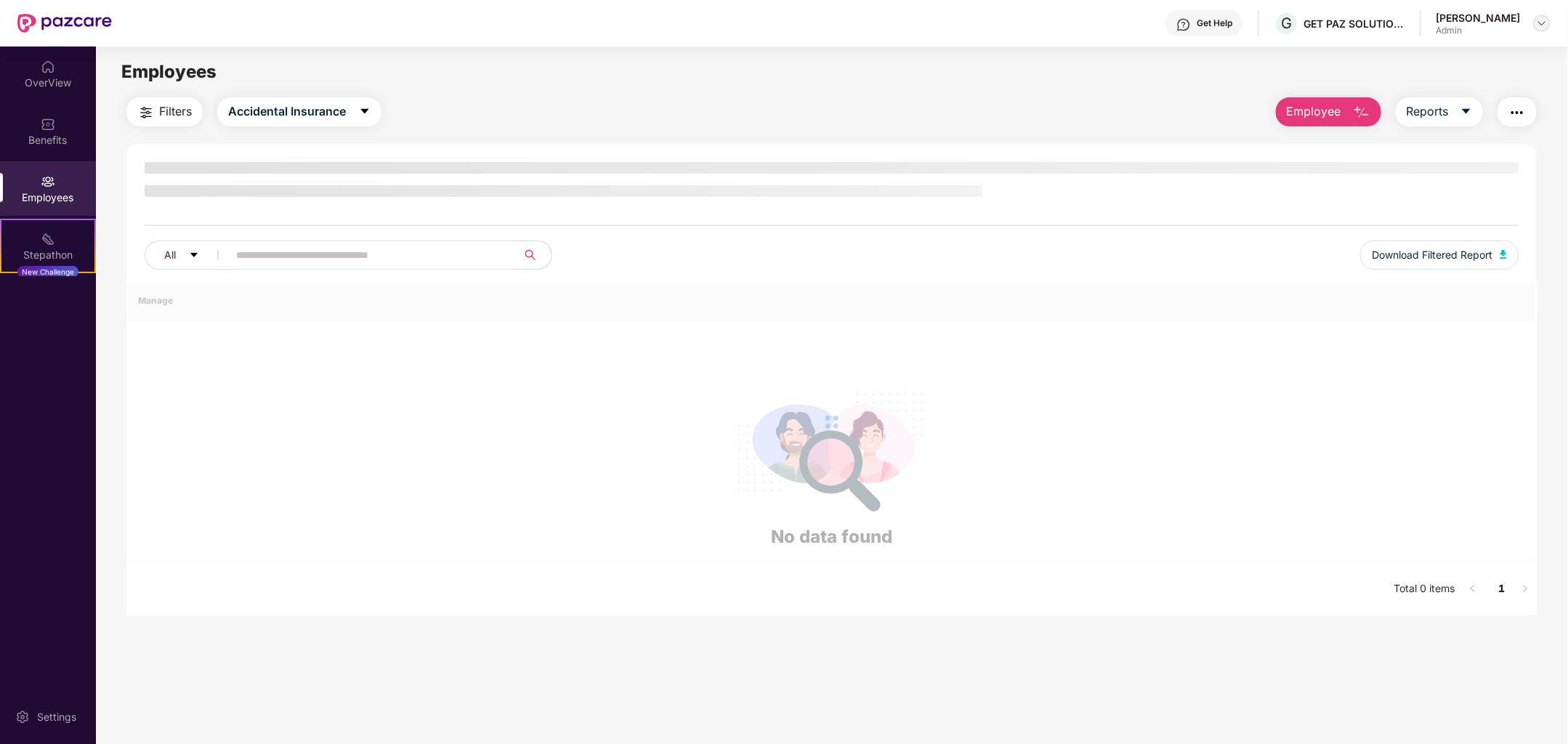
click at [1550, 23] on div at bounding box center [1543, 24] width 18 height 18
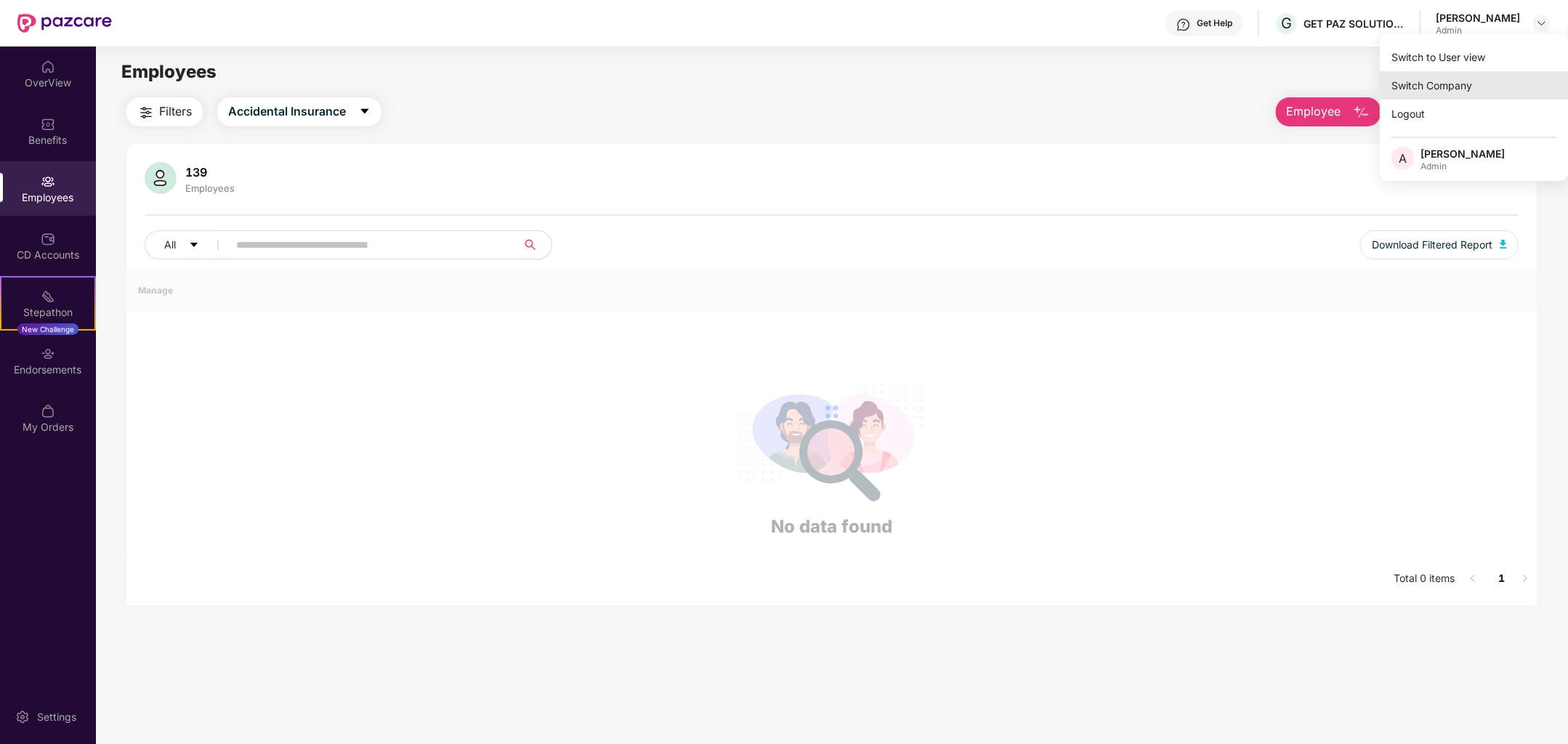
click at [1453, 87] on div "Switch Company" at bounding box center [1474, 85] width 189 height 28
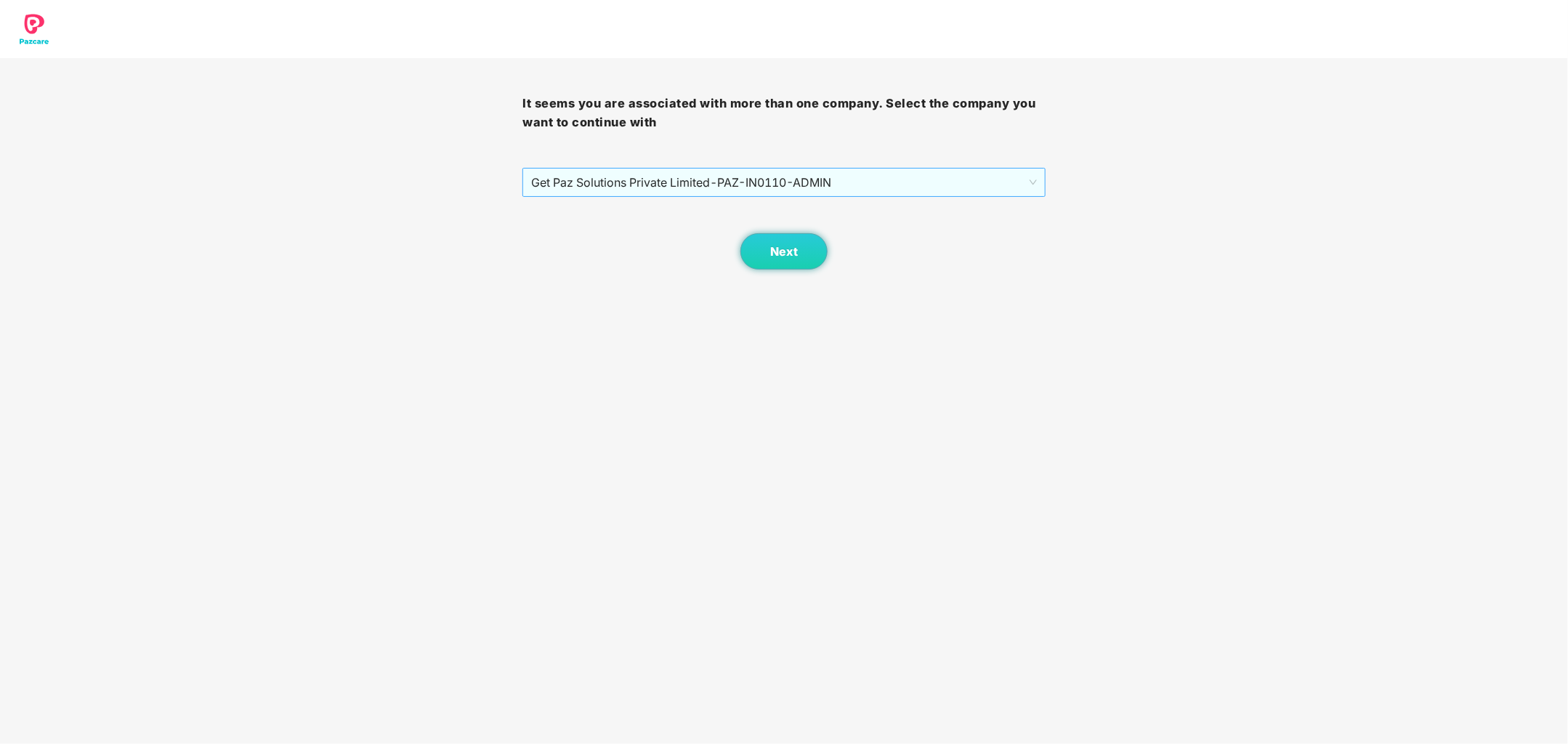
click at [812, 179] on span "Get Paz Solutions Private Limited - PAZ-IN0110 - ADMIN" at bounding box center [783, 182] width 505 height 27
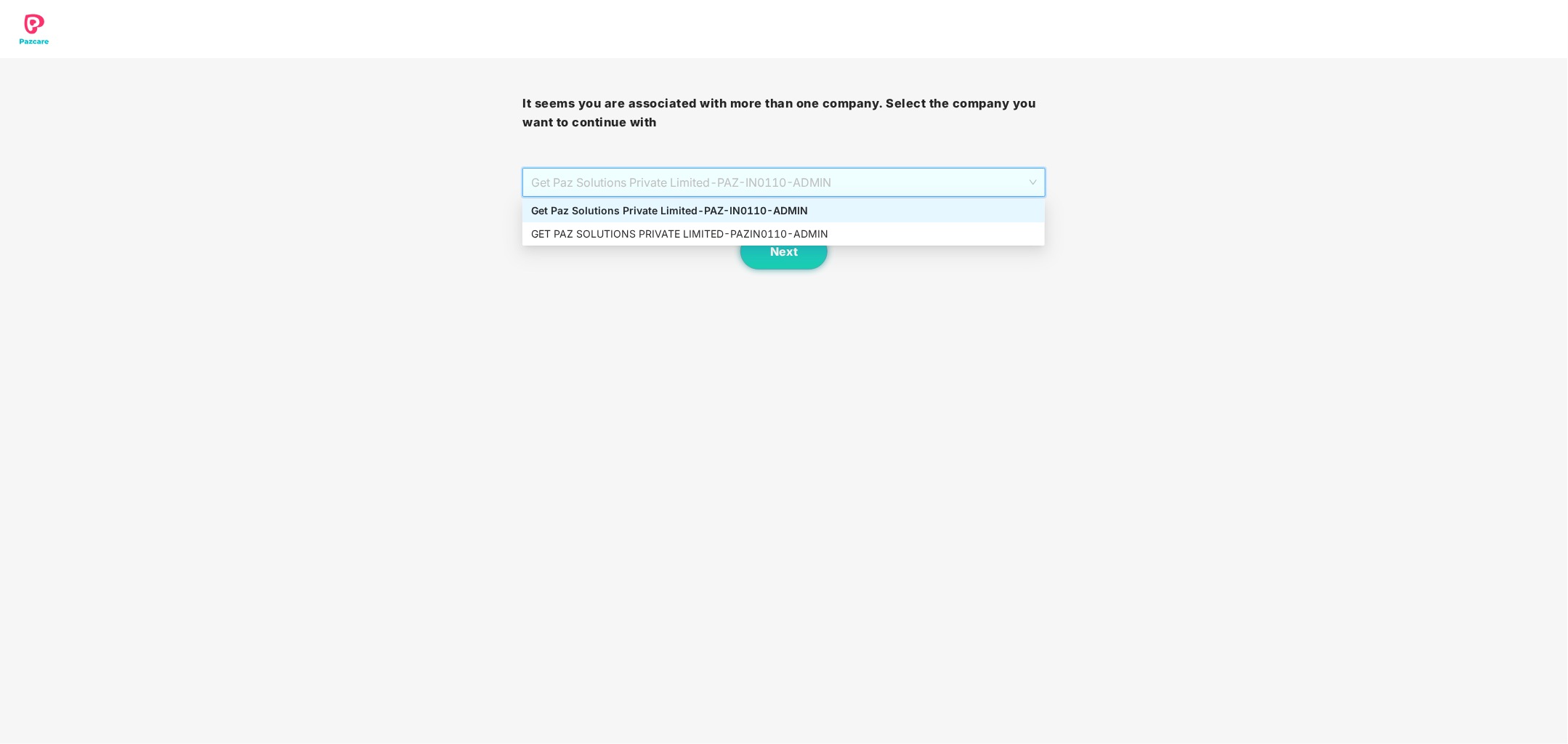
click at [788, 209] on div "Get Paz Solutions Private Limited - PAZ-IN0110 - ADMIN" at bounding box center [783, 211] width 505 height 16
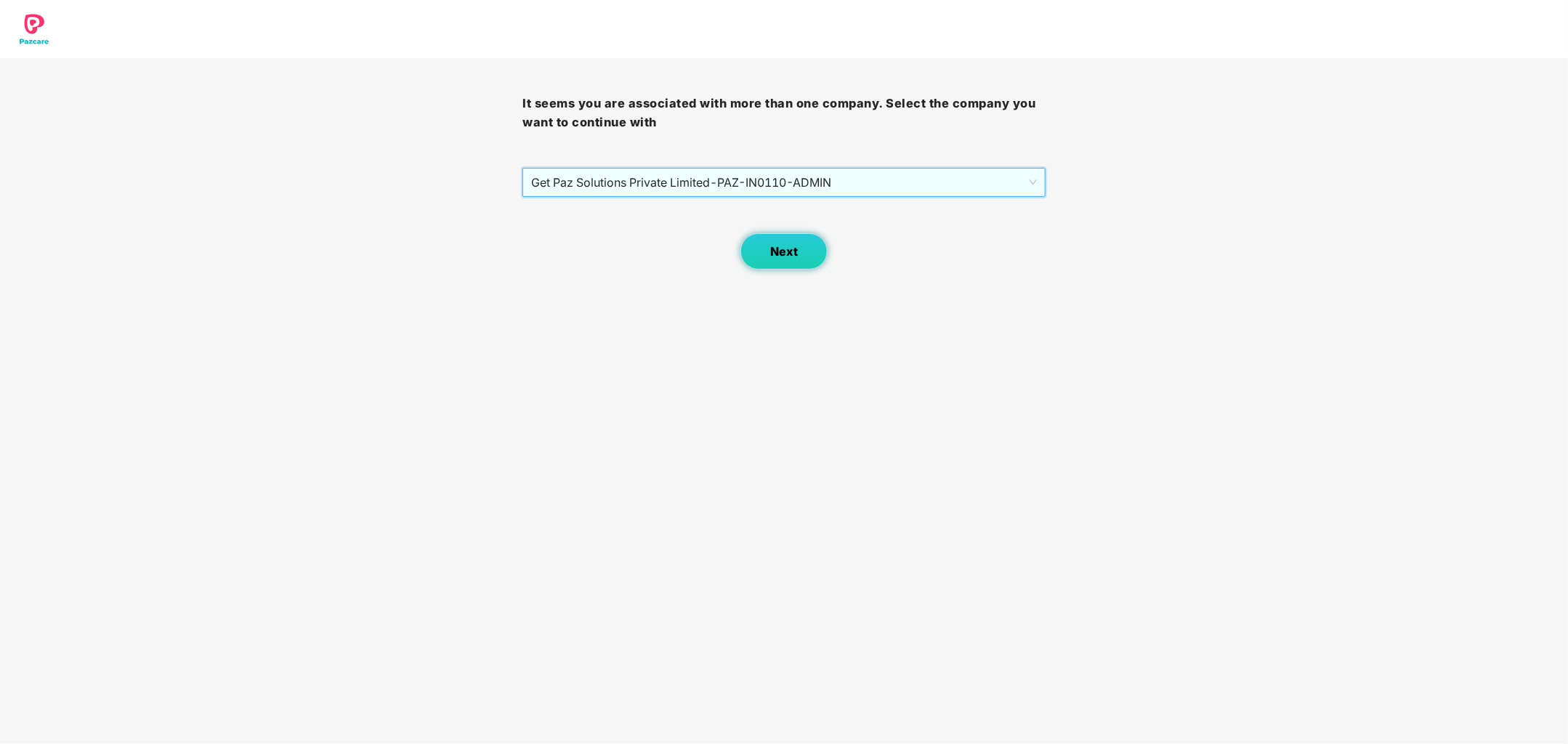
click at [791, 262] on button "Next" at bounding box center [783, 251] width 87 height 36
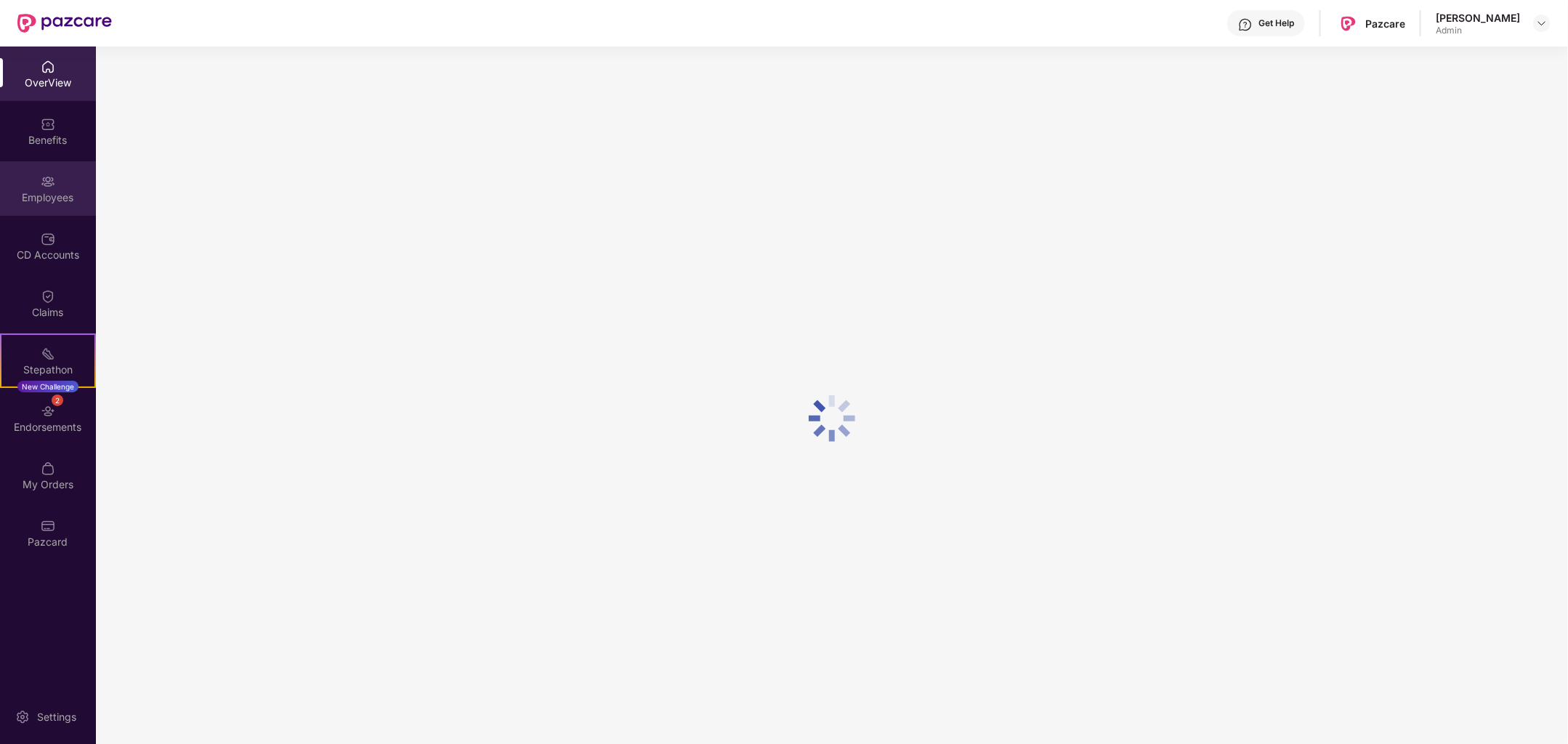
click at [65, 199] on div "Employees" at bounding box center [47, 197] width 96 height 15
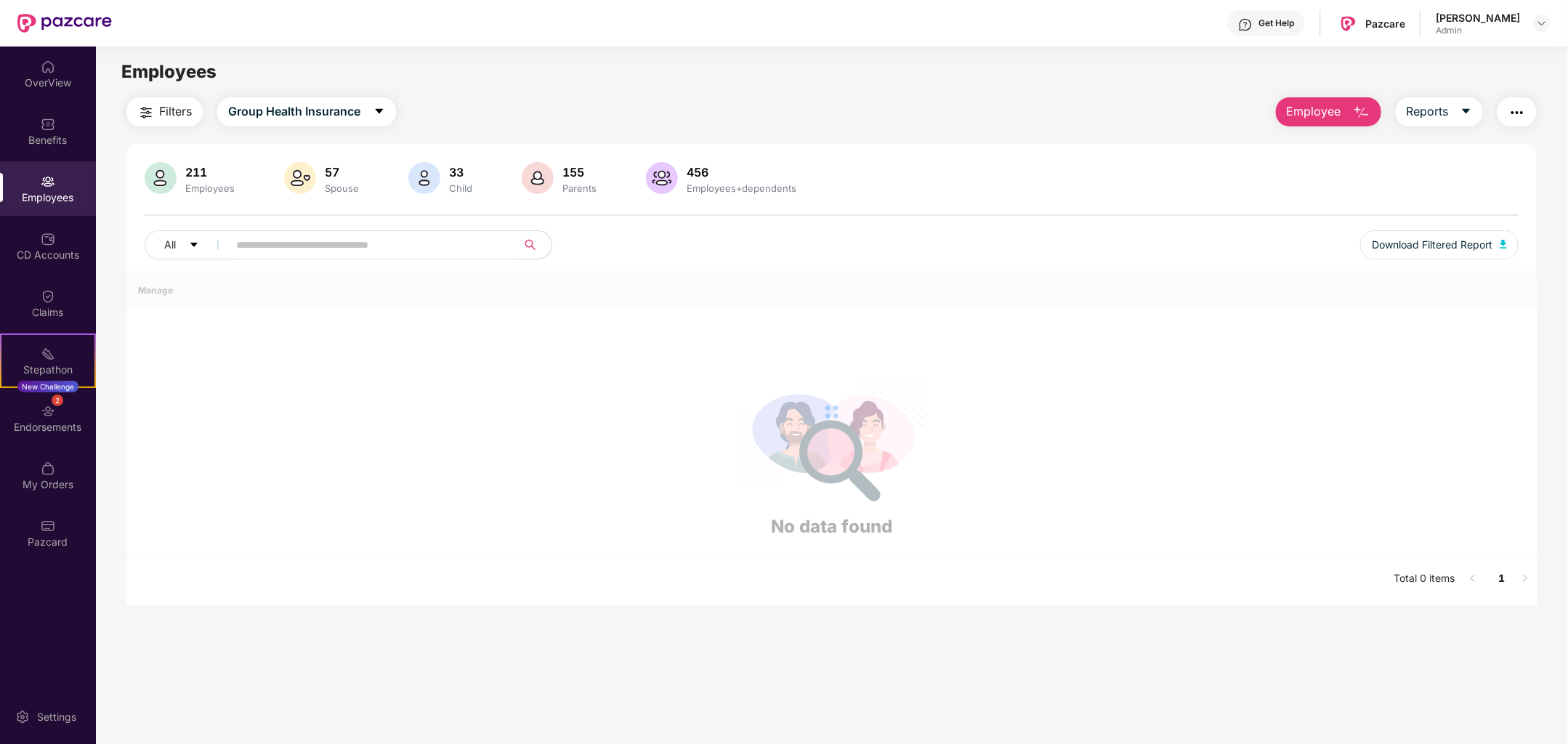
click at [1346, 126] on div "Filters Group Health Insurance Employee Reports 211 Employees 57 Spouse 33 Chil…" at bounding box center [831, 351] width 1411 height 508
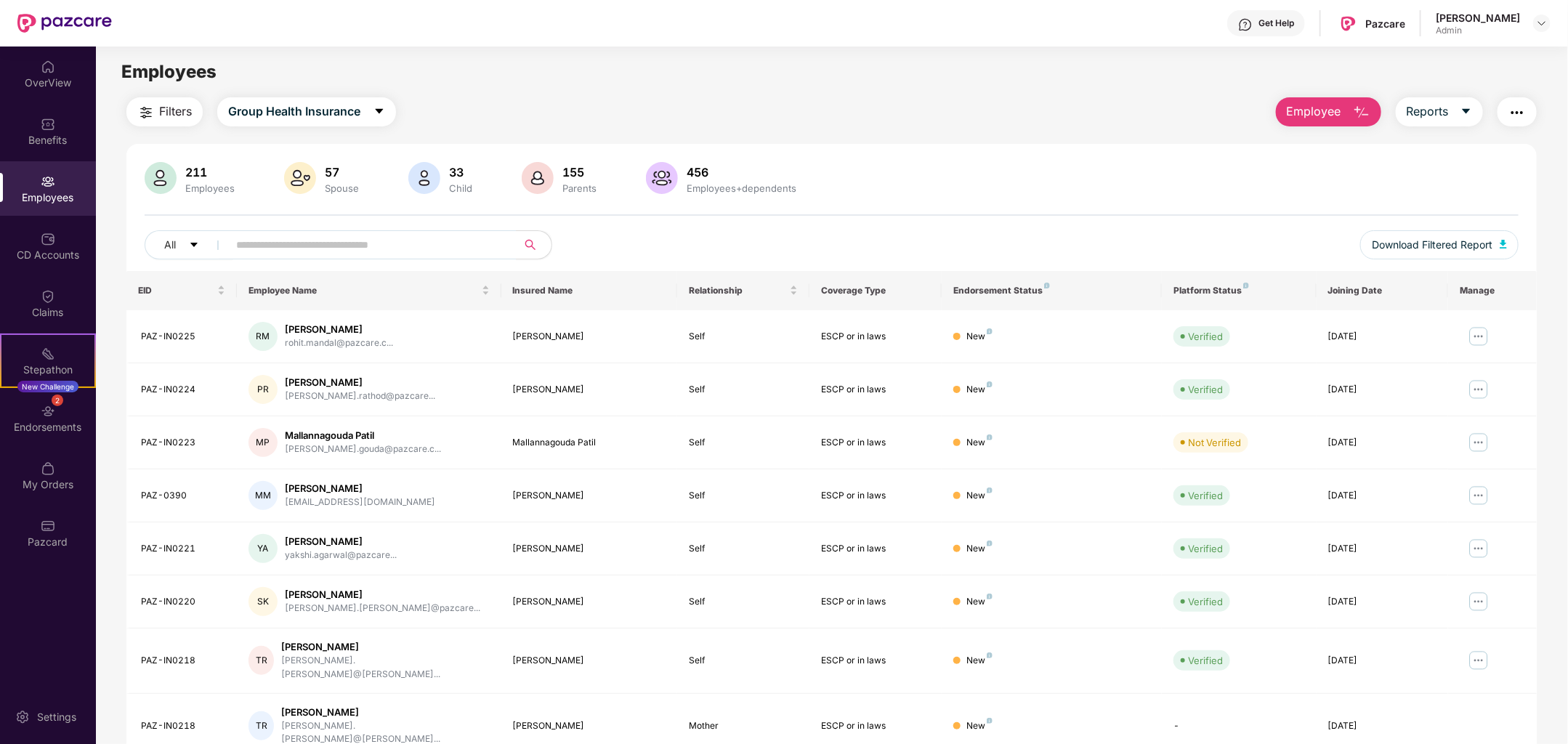
click at [1341, 111] on button "Employee" at bounding box center [1329, 111] width 105 height 29
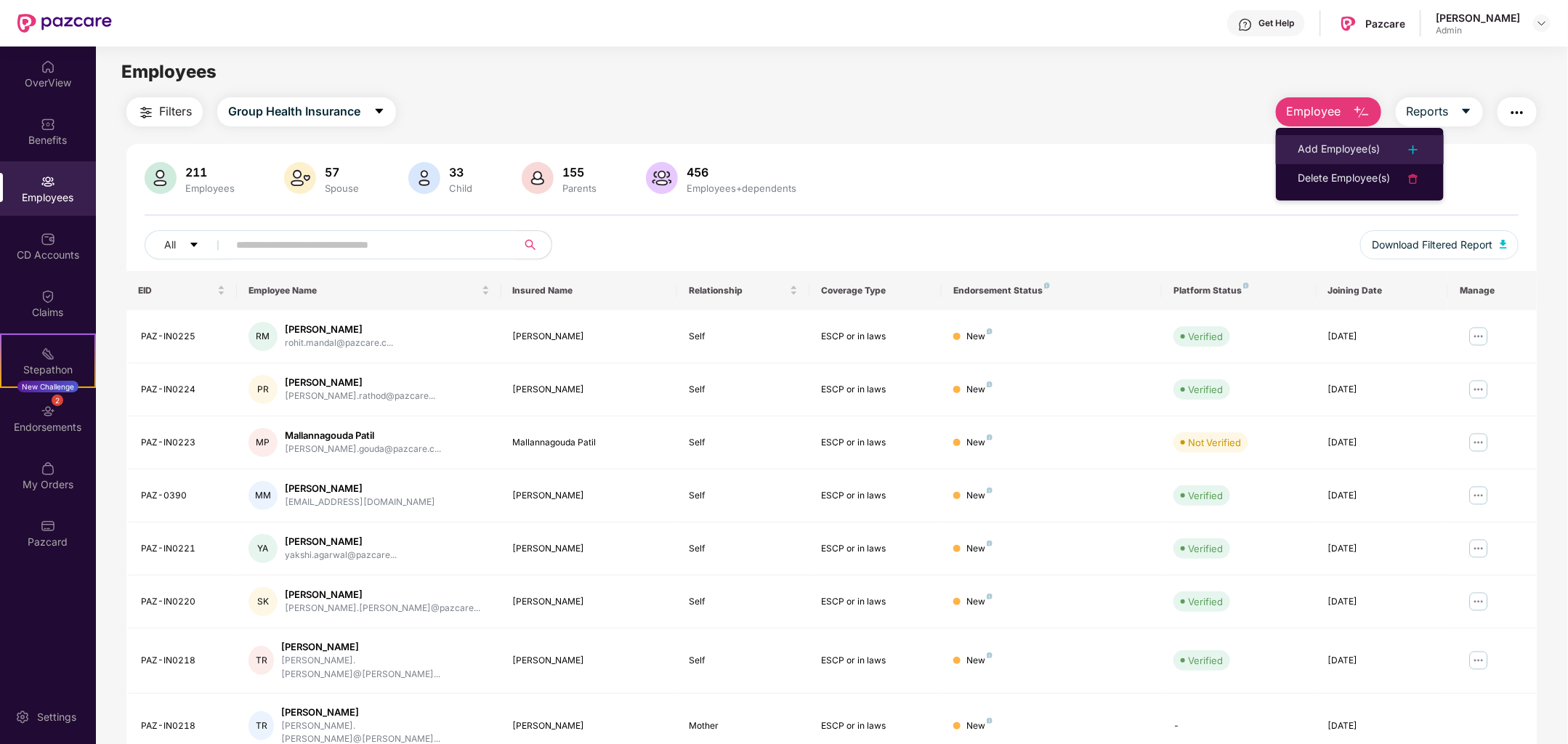
click at [1415, 154] on img at bounding box center [1413, 150] width 18 height 18
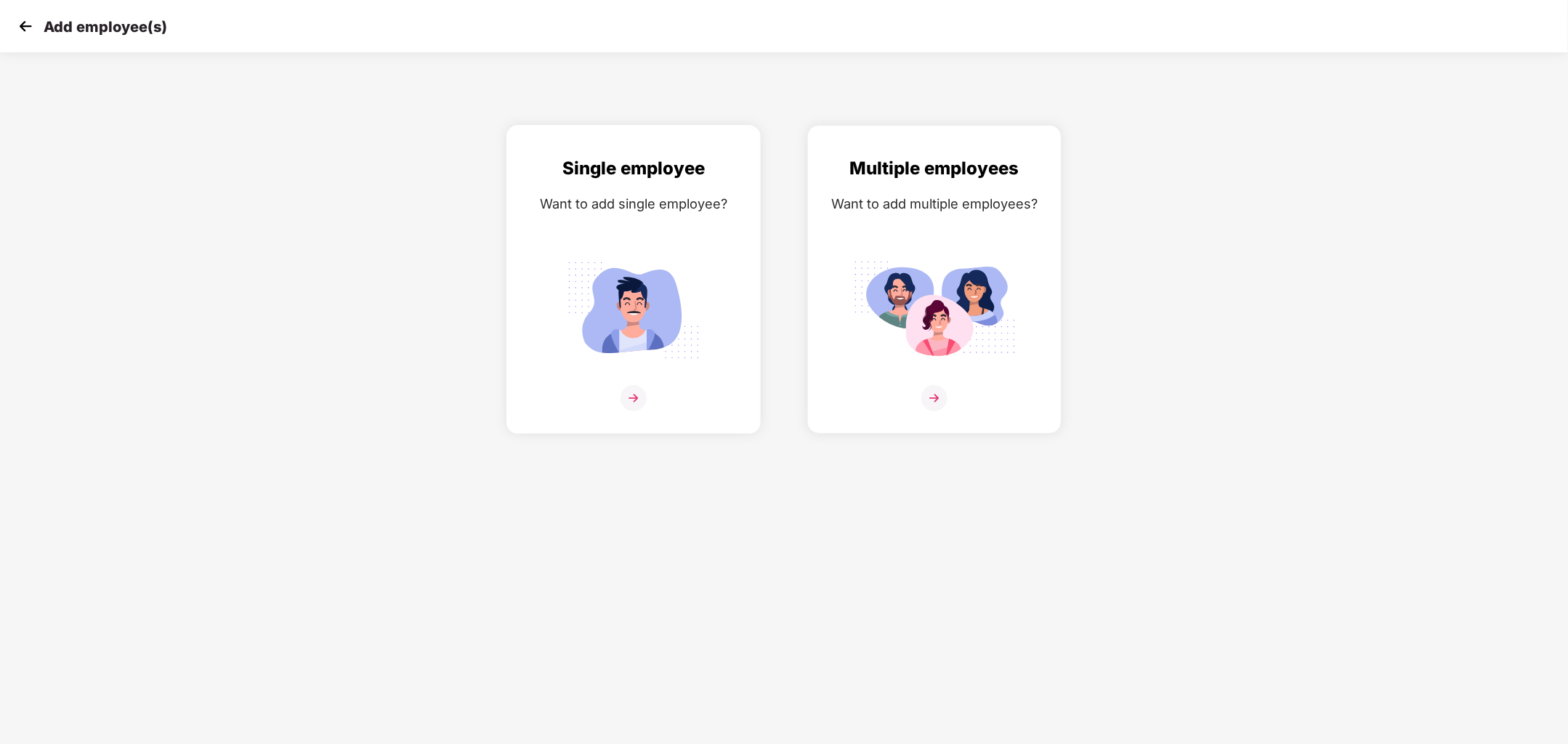
click at [665, 369] on div "Single employee Want to add single employee?" at bounding box center [633, 291] width 224 height 275
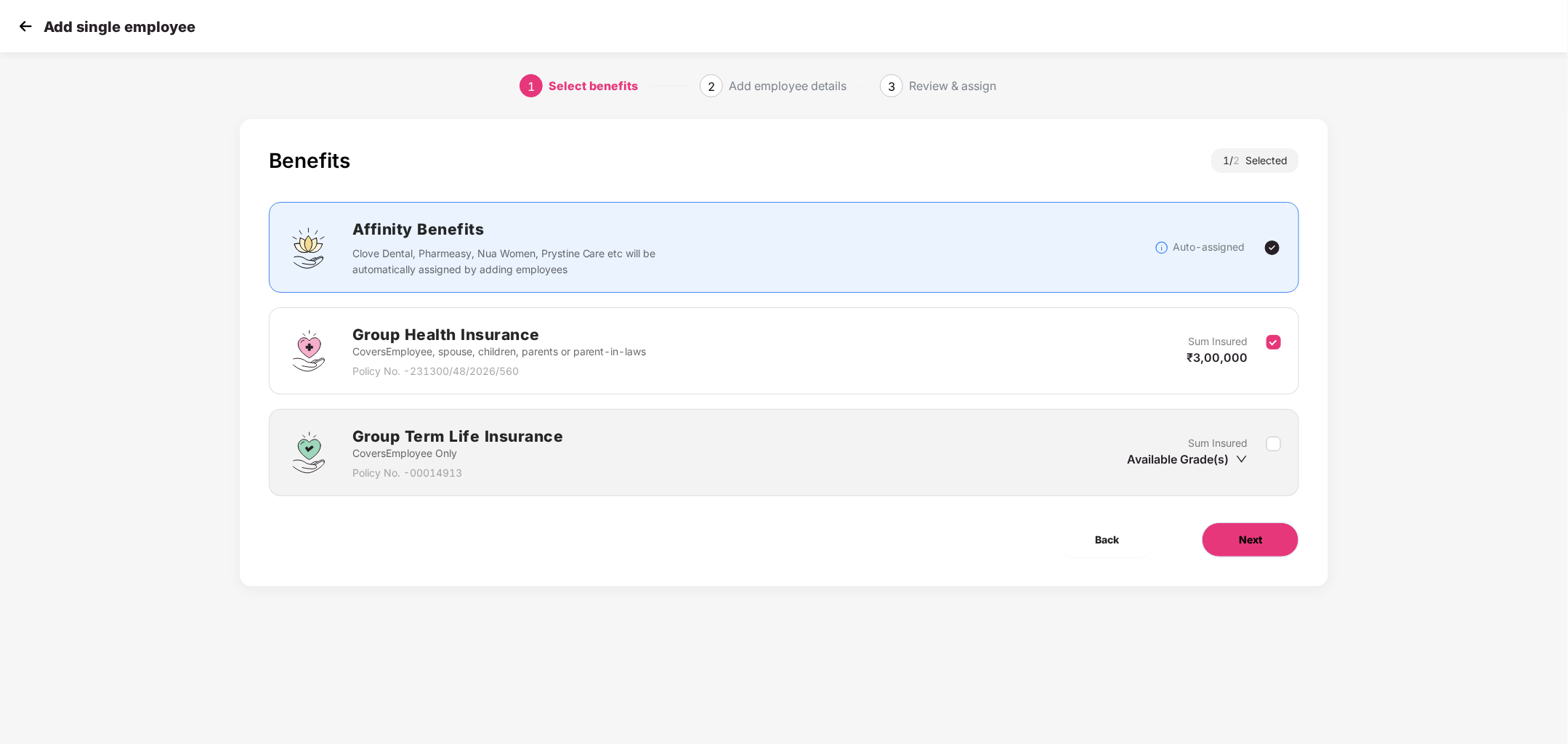
click at [1271, 538] on button "Next" at bounding box center [1250, 540] width 97 height 35
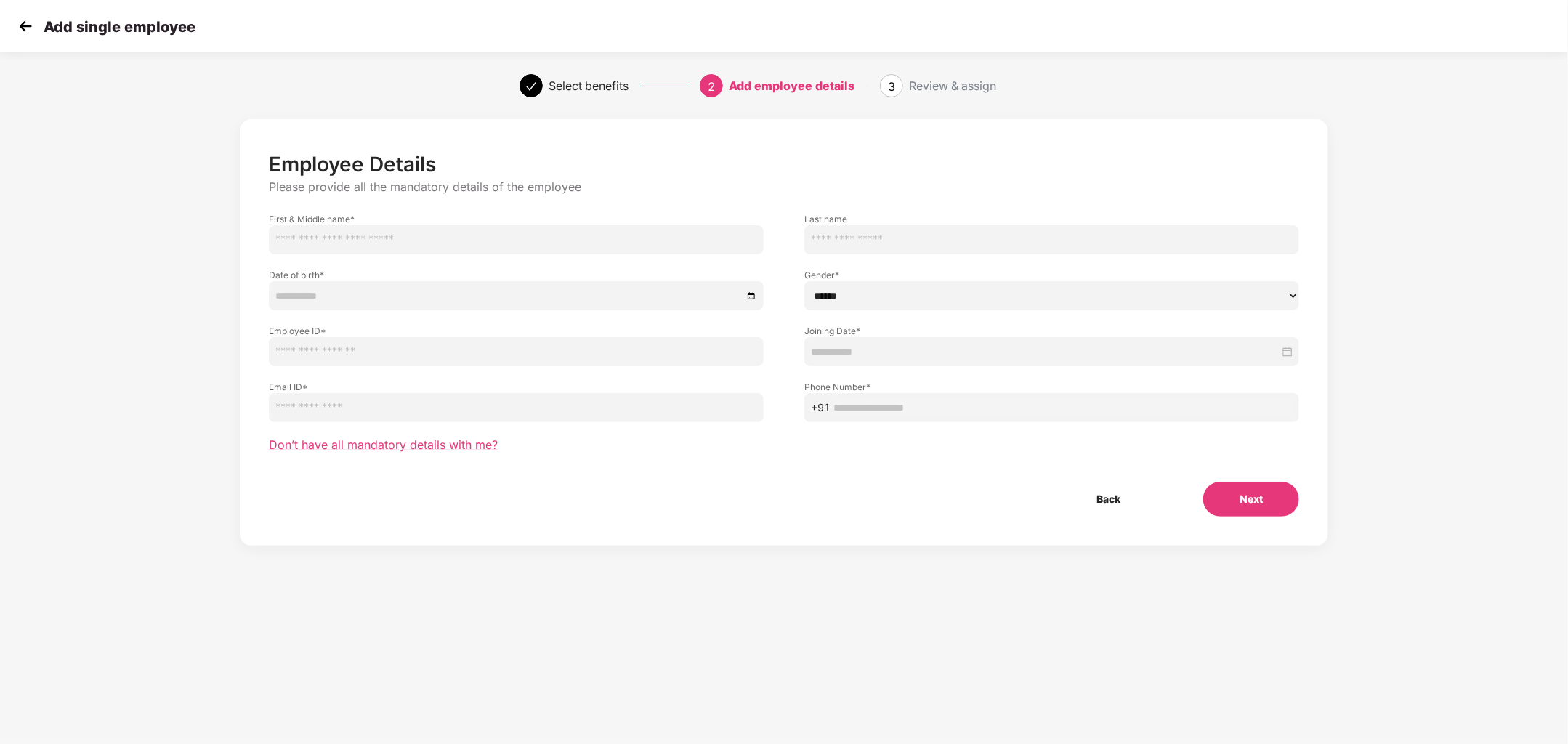
click at [481, 449] on span "Don’t have all mandatory details with me?" at bounding box center [383, 444] width 229 height 15
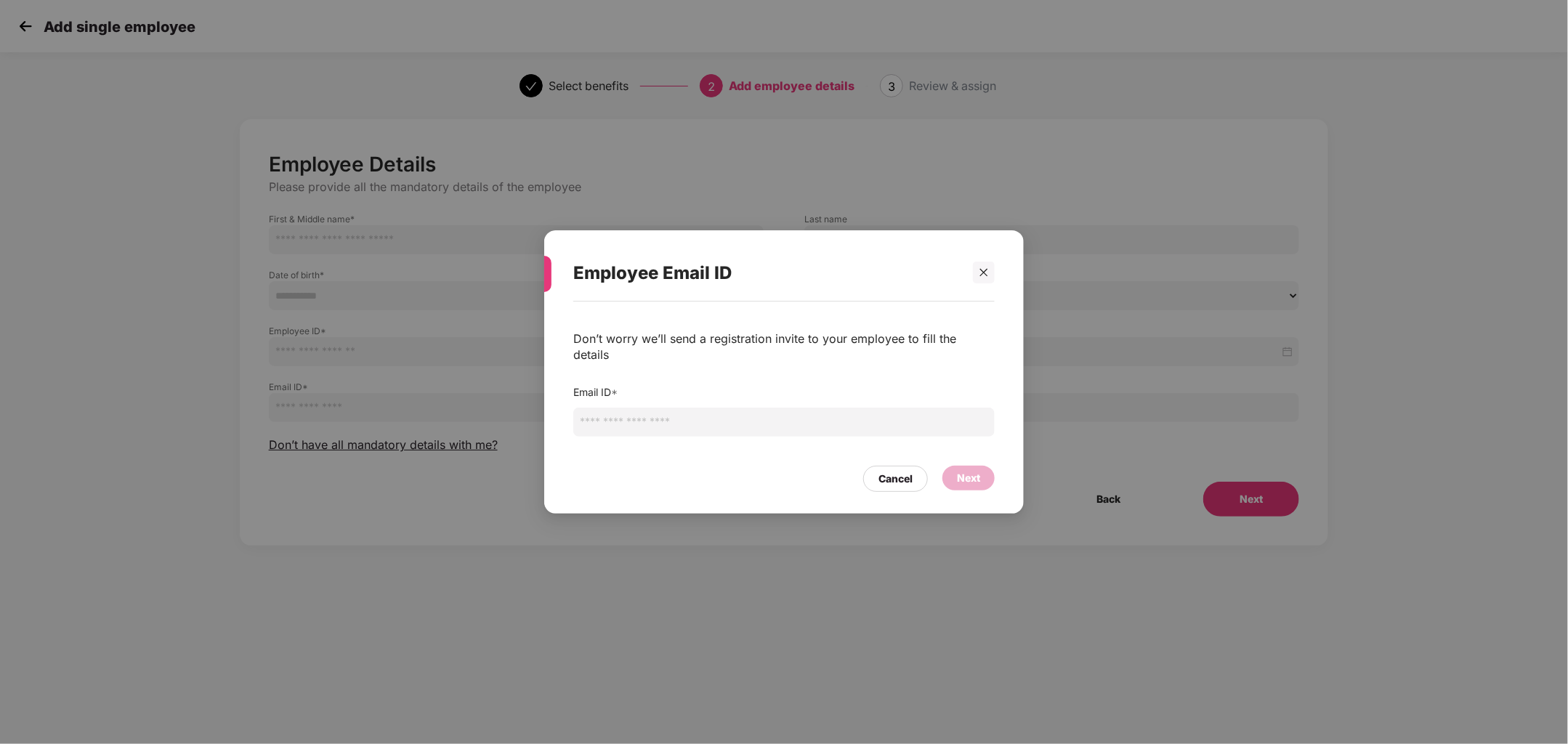
click at [687, 425] on input "email" at bounding box center [784, 421] width 421 height 29
paste input "**********"
type input "**********"
click at [980, 475] on div "Next" at bounding box center [968, 478] width 23 height 16
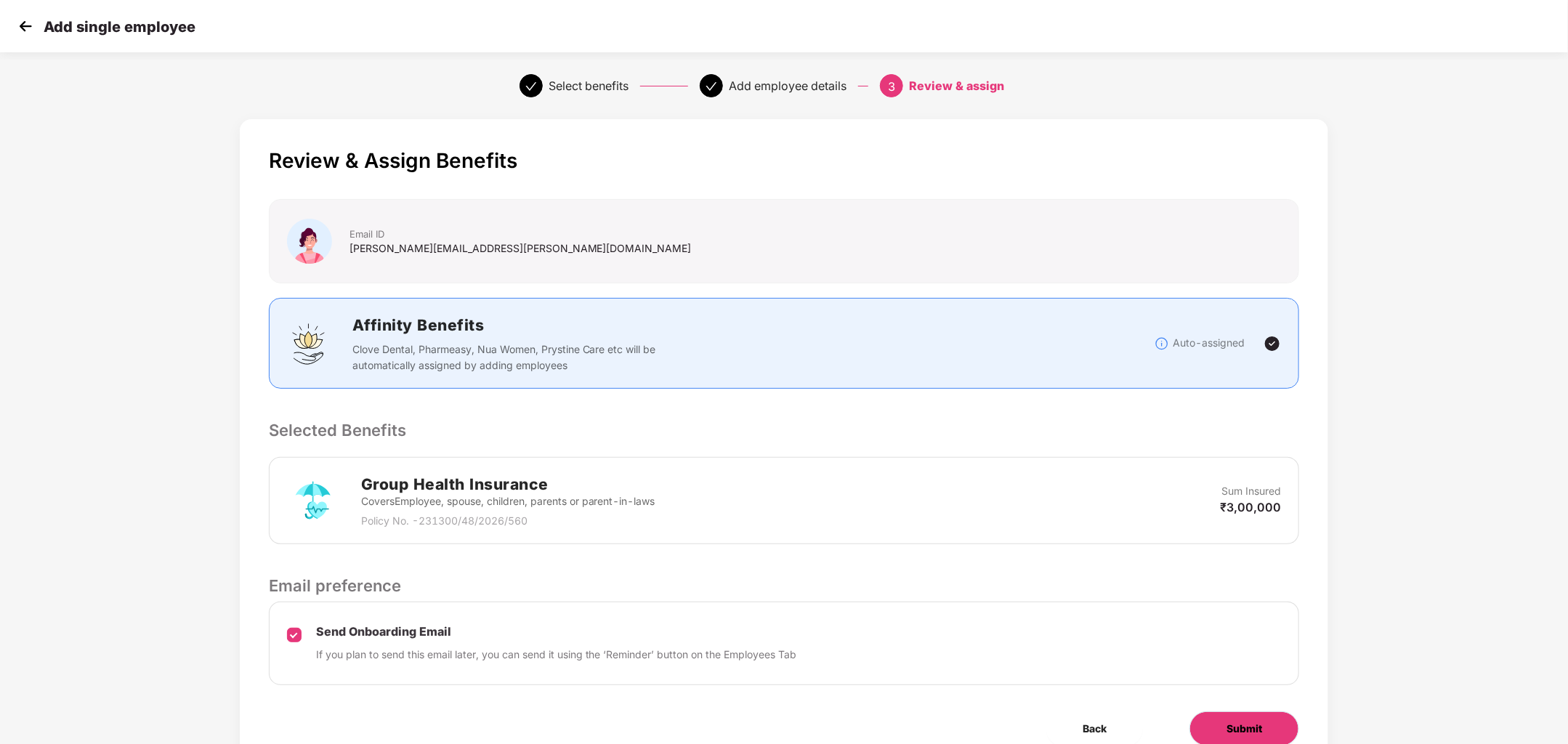
click at [1226, 731] on button "Submit" at bounding box center [1244, 728] width 110 height 35
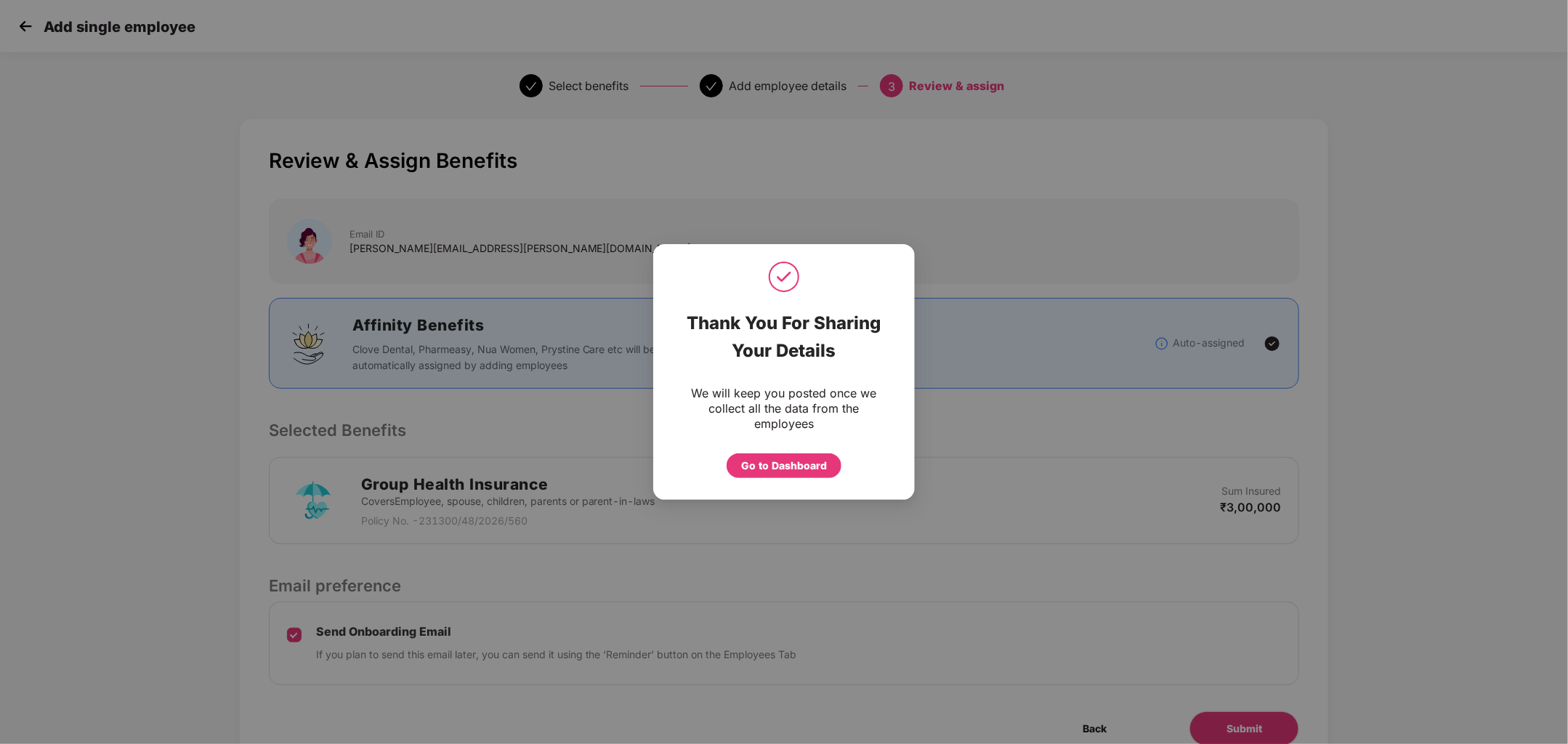
click at [759, 479] on div "We will keep you posted once we collect all the data from the employees Go to D…" at bounding box center [784, 432] width 262 height 107
click at [768, 460] on div "Go to Dashboard" at bounding box center [784, 465] width 86 height 16
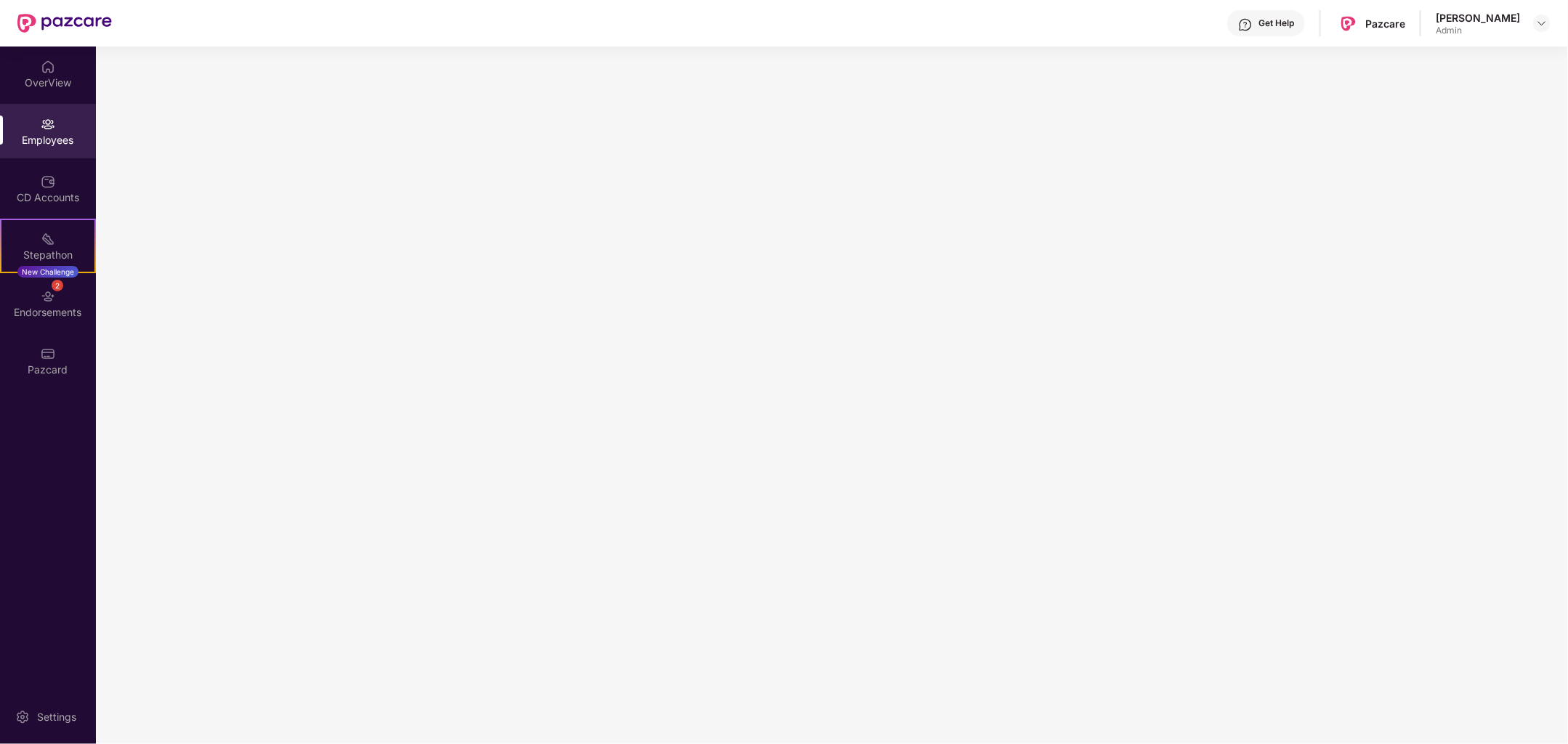
click at [57, 137] on div "Employees" at bounding box center [47, 140] width 96 height 15
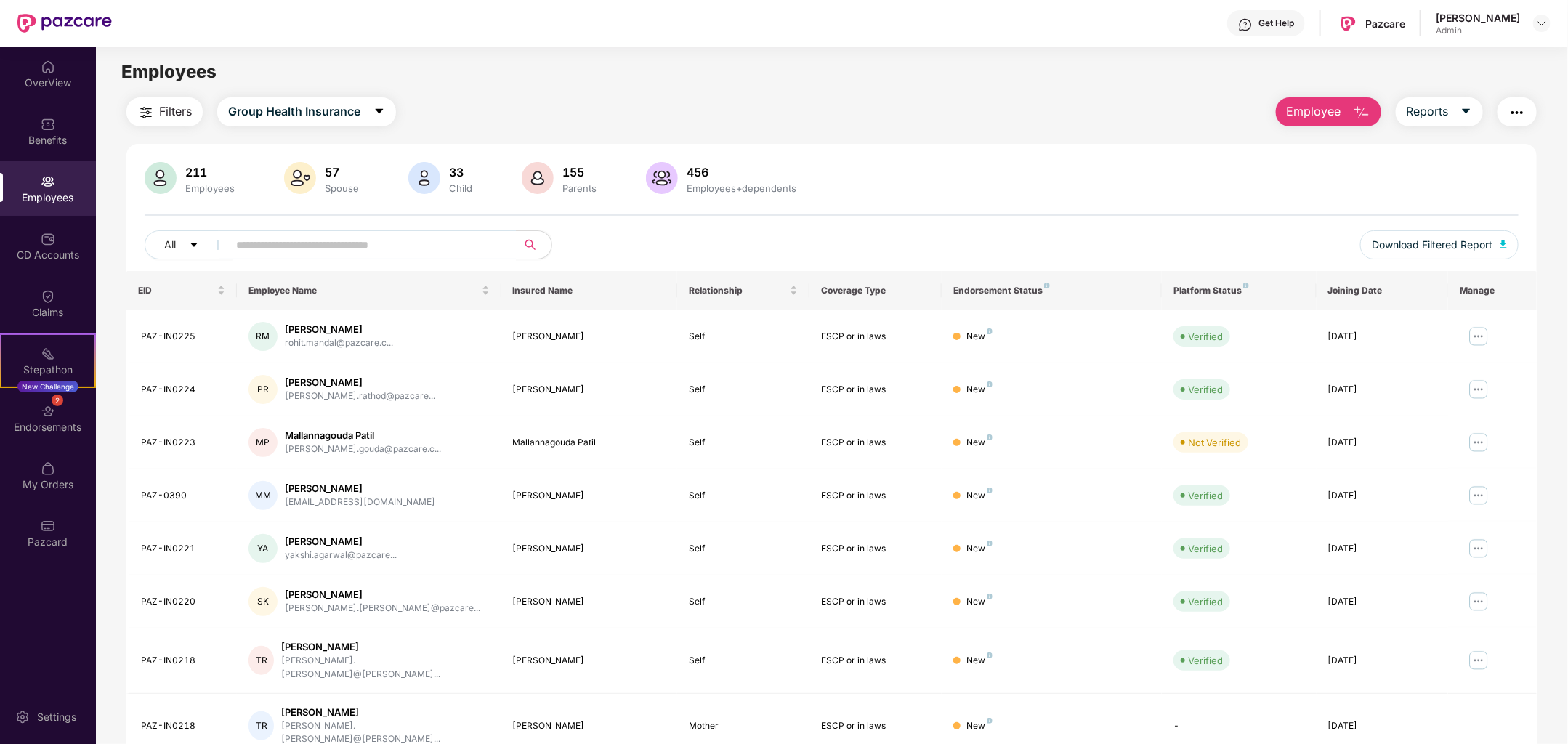
click at [1311, 116] on span "Employee" at bounding box center [1314, 111] width 54 height 18
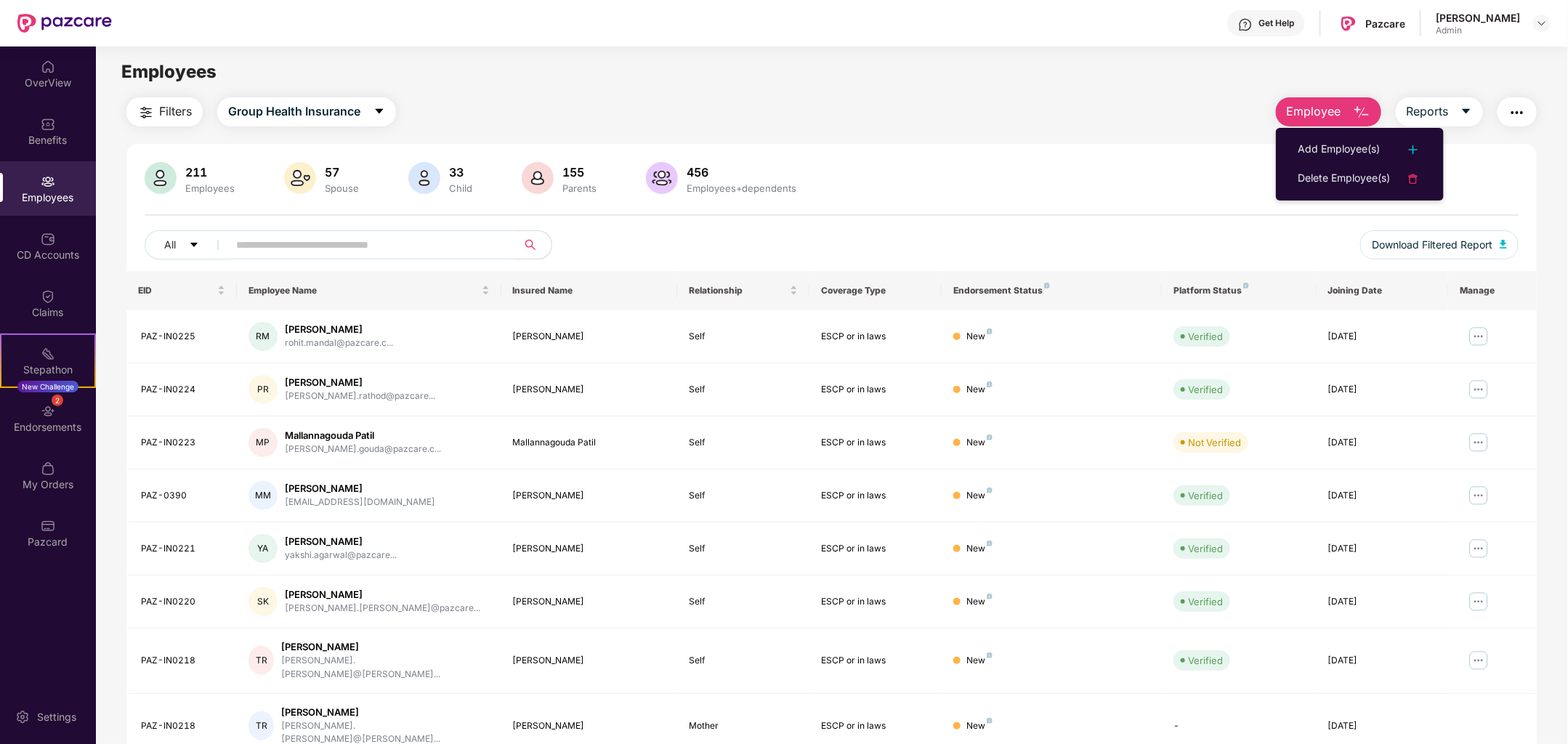
click at [1328, 131] on ul "Add Employee(s) Delete Employee(s)" at bounding box center [1360, 164] width 168 height 73
click at [1327, 149] on div "Add Employee(s)" at bounding box center [1339, 150] width 83 height 18
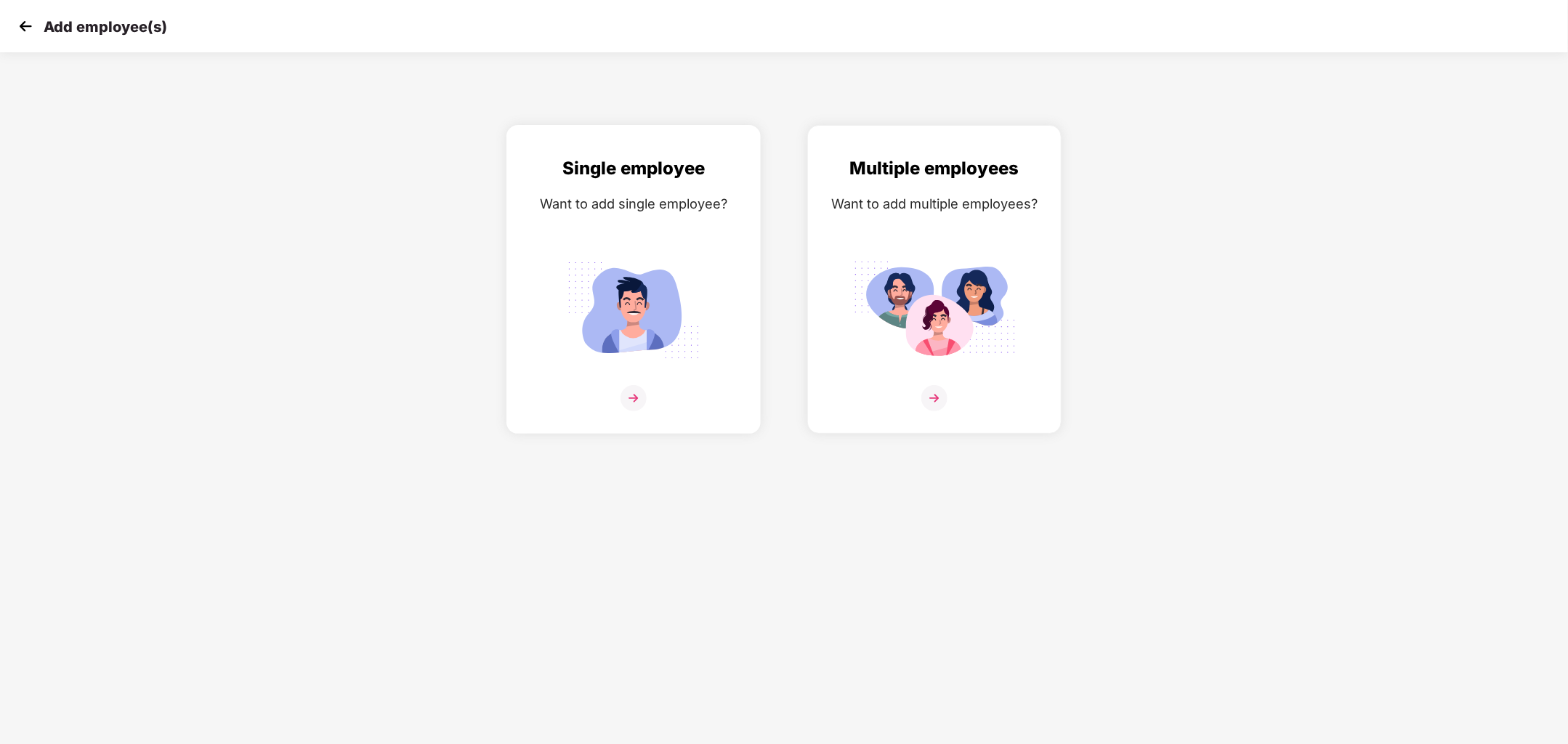
click at [644, 334] on img at bounding box center [633, 310] width 162 height 113
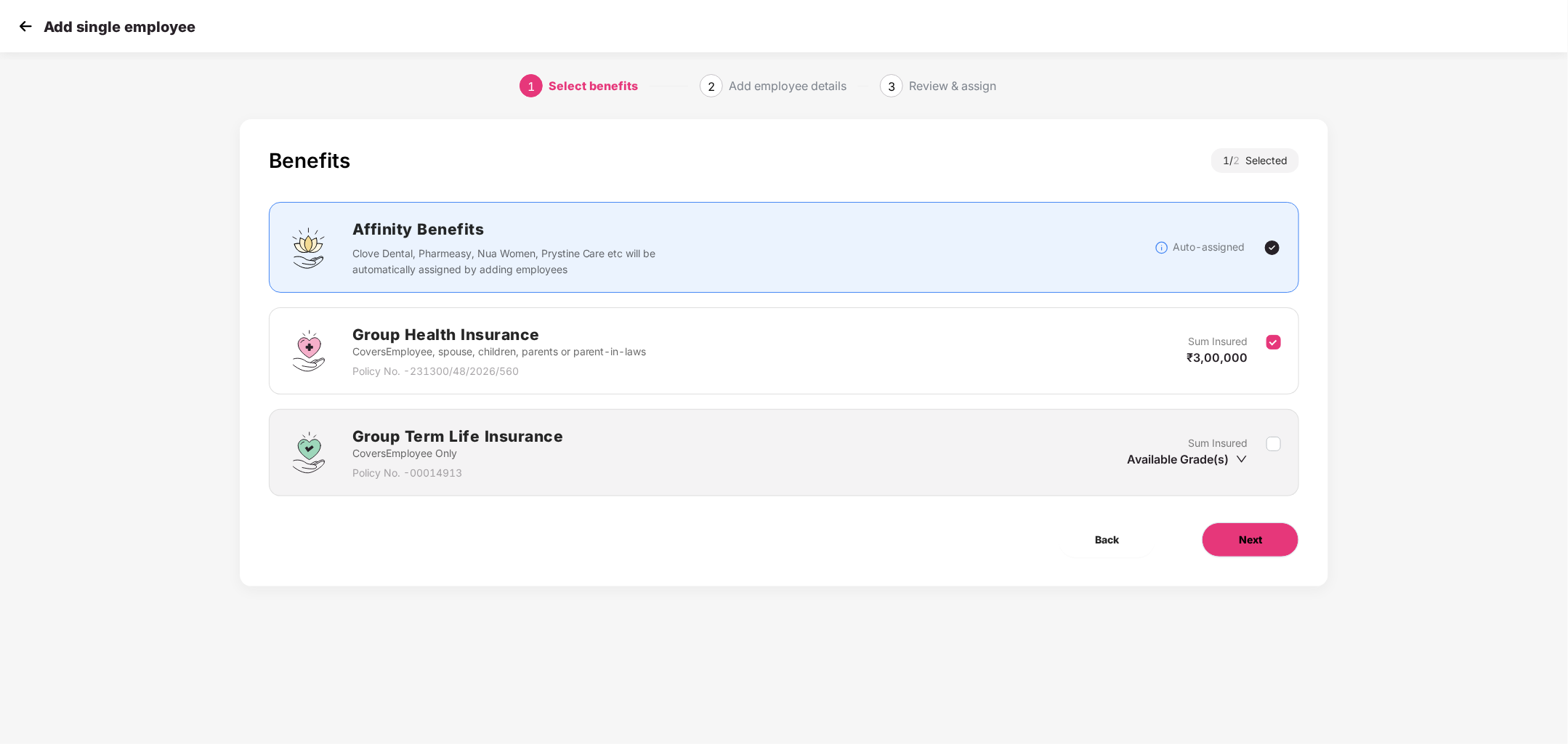
click at [1234, 533] on button "Next" at bounding box center [1250, 540] width 97 height 35
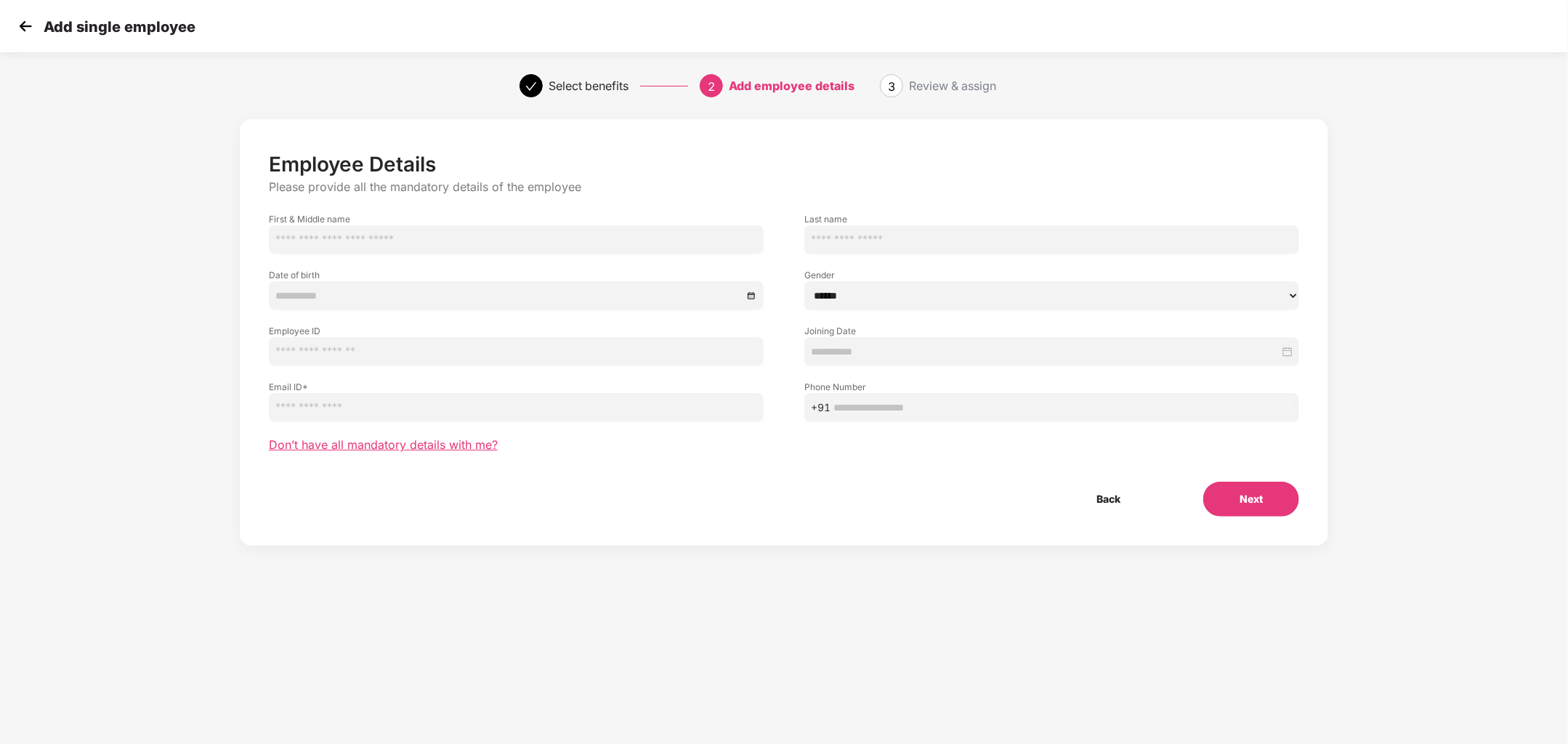
click at [467, 448] on span "Don’t have all mandatory details with me?" at bounding box center [383, 444] width 229 height 15
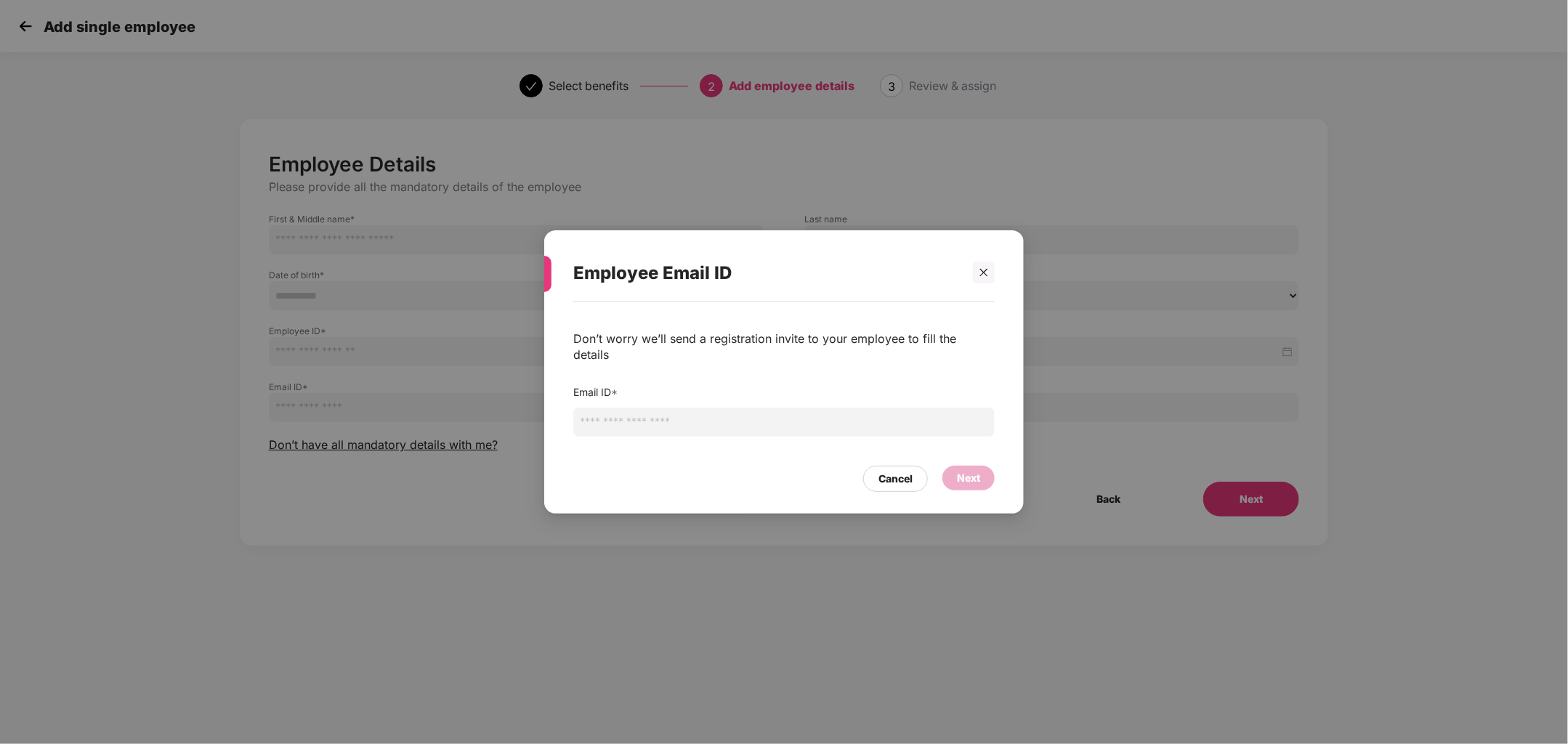
click at [655, 417] on input "email" at bounding box center [784, 421] width 421 height 29
type input "**********"
click at [967, 470] on div "Next" at bounding box center [968, 478] width 23 height 16
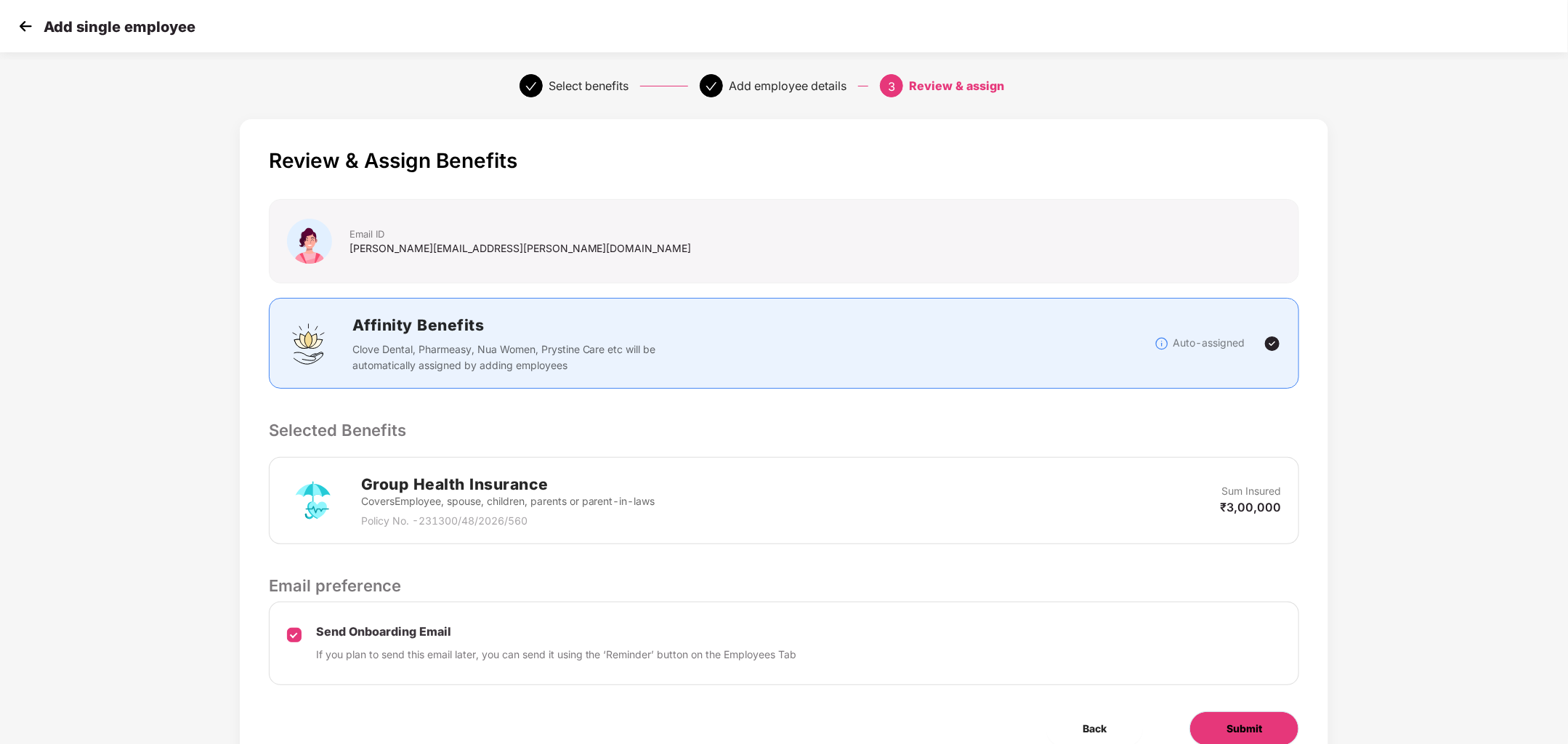
click at [1212, 731] on button "Submit" at bounding box center [1244, 728] width 110 height 35
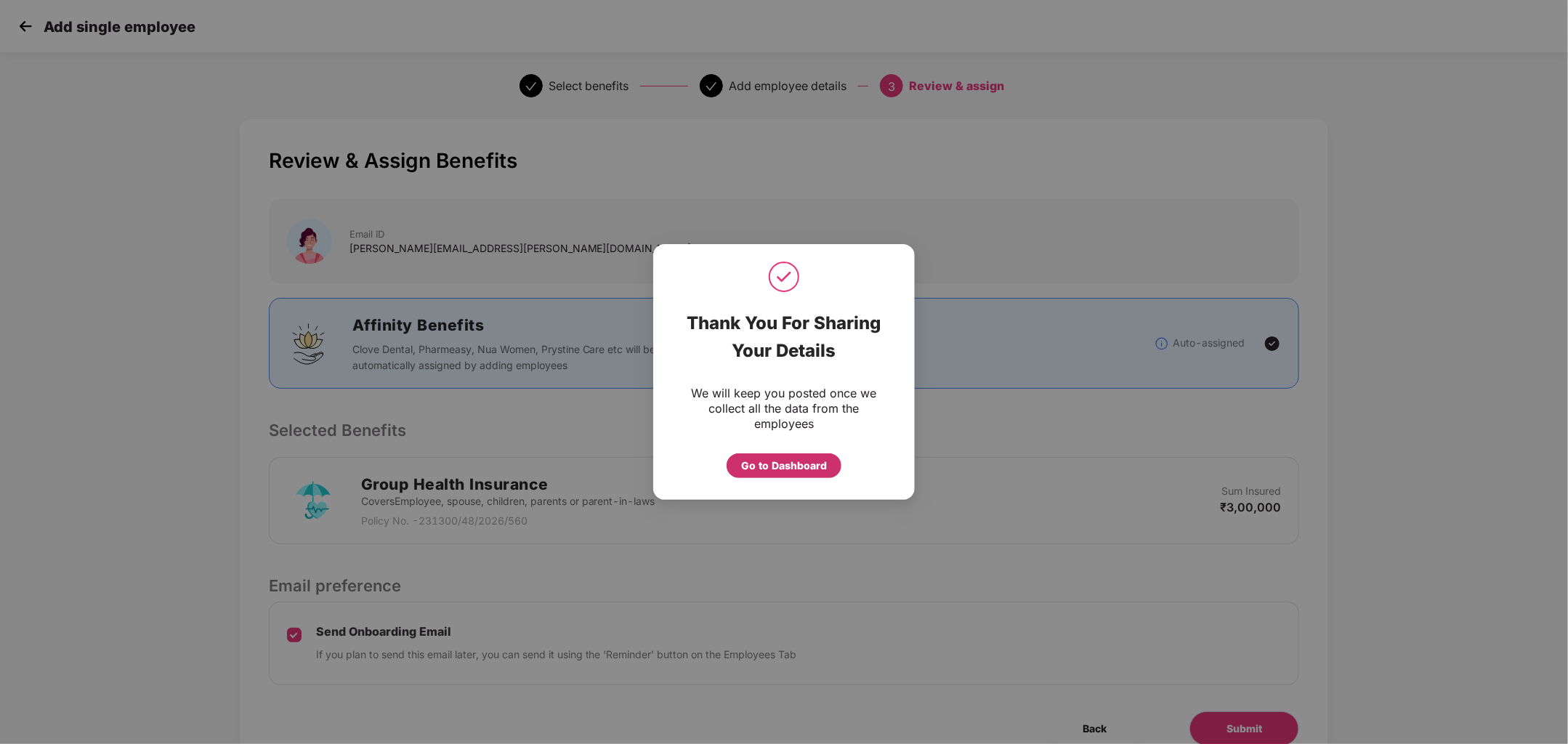
click at [751, 460] on div "Go to Dashboard" at bounding box center [784, 465] width 86 height 16
